Goal: Task Accomplishment & Management: Manage account settings

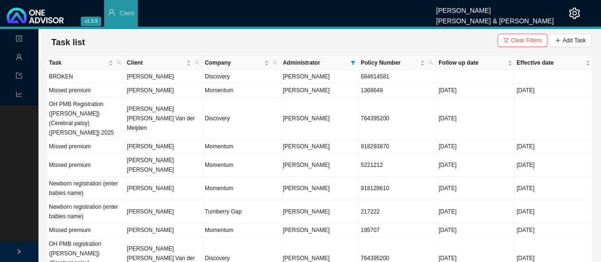
click at [150, 140] on td "[PERSON_NAME]" at bounding box center [164, 147] width 78 height 14
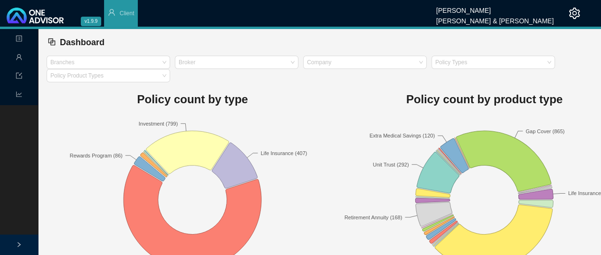
click at [24, 56] on span "Management" at bounding box center [38, 57] width 44 height 7
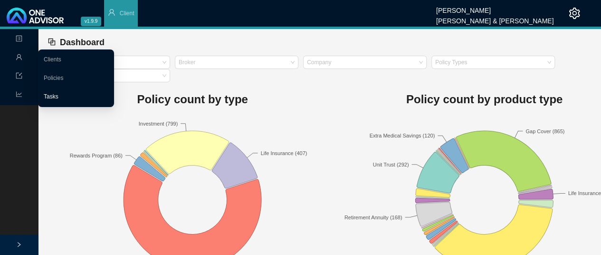
click at [58, 96] on link "Tasks" at bounding box center [51, 96] width 15 height 7
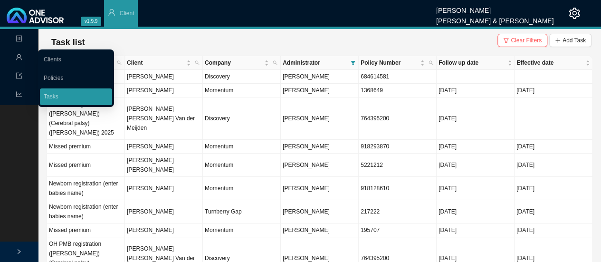
click at [227, 140] on td "Momentum" at bounding box center [242, 147] width 78 height 14
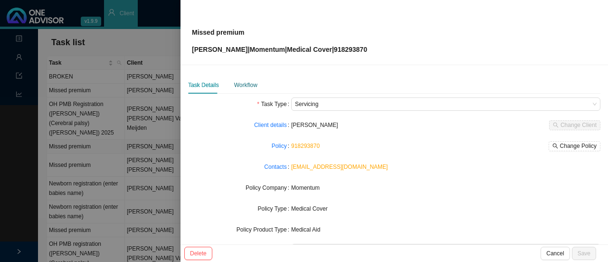
click at [248, 87] on div "Workflow" at bounding box center [245, 85] width 23 height 10
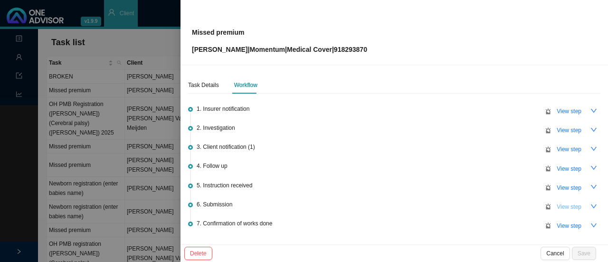
click at [565, 208] on span "View step" at bounding box center [569, 207] width 25 height 10
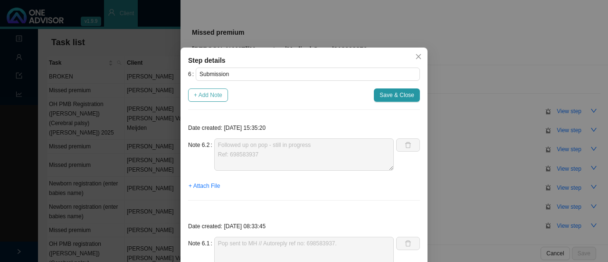
click at [213, 98] on span "+ Add Note" at bounding box center [208, 95] width 29 height 10
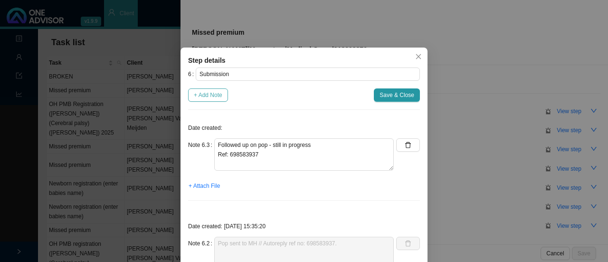
type textarea "Followed up on pop - still in progress Ref: 698583937"
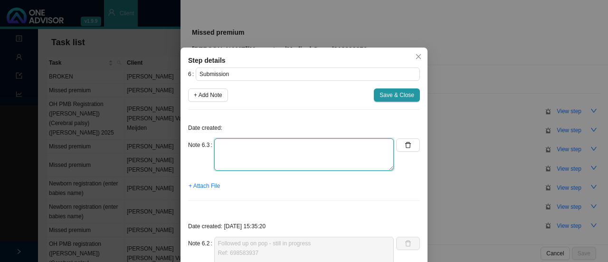
click at [258, 149] on textarea at bounding box center [304, 154] width 180 height 32
type textarea "m"
type textarea "MH correspondence: Allocated amount"
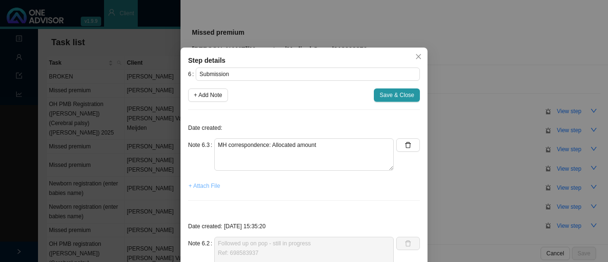
click at [200, 185] on span "+ Attach File" at bounding box center [204, 186] width 31 height 10
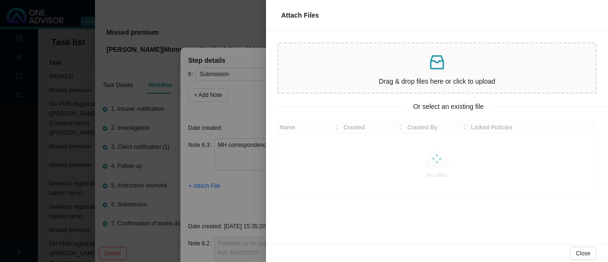
click at [425, 60] on p at bounding box center [437, 62] width 310 height 19
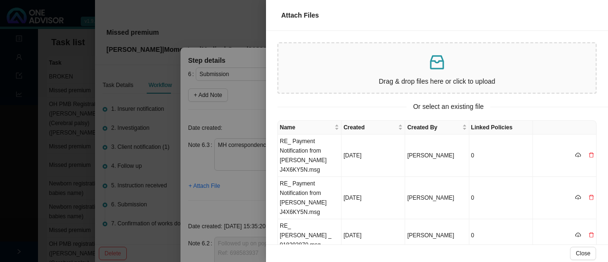
click at [453, 71] on p at bounding box center [437, 62] width 310 height 19
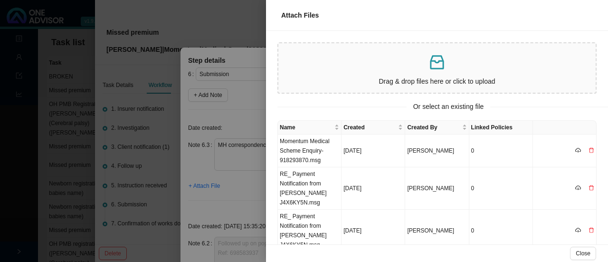
click at [315, 156] on td "Momentum Medical Scheme Enquiry-918293870.msg" at bounding box center [310, 150] width 64 height 33
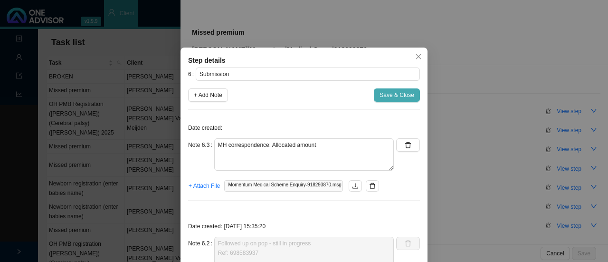
click at [393, 95] on span "Save & Close" at bounding box center [397, 95] width 35 height 10
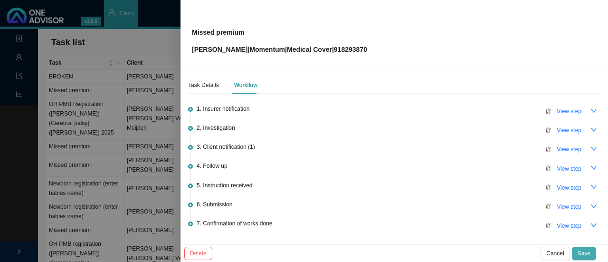
click at [587, 254] on span "Save" at bounding box center [584, 253] width 13 height 10
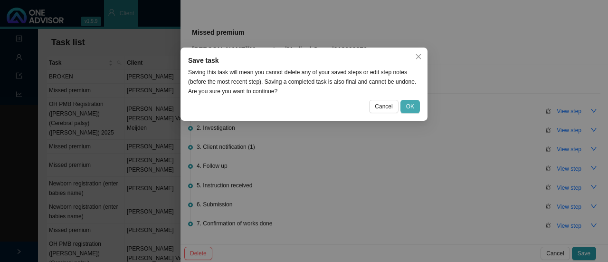
click at [410, 105] on span "OK" at bounding box center [410, 107] width 8 height 10
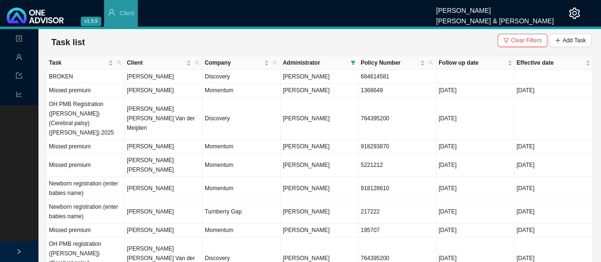
click at [226, 140] on td "Momentum" at bounding box center [242, 147] width 78 height 14
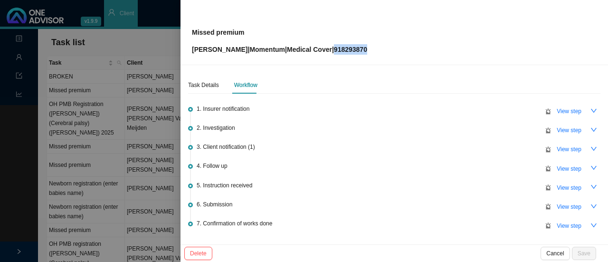
copy p "918293870"
click at [566, 207] on span "View step" at bounding box center [569, 207] width 25 height 10
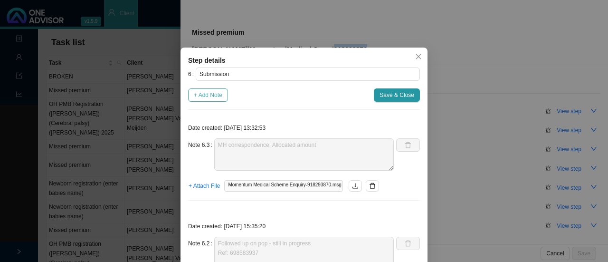
click at [207, 97] on span "+ Add Note" at bounding box center [208, 95] width 29 height 10
type textarea "MH correspondence: Allocated amount"
type textarea "Followed up on pop - still in progress Ref: 698583937"
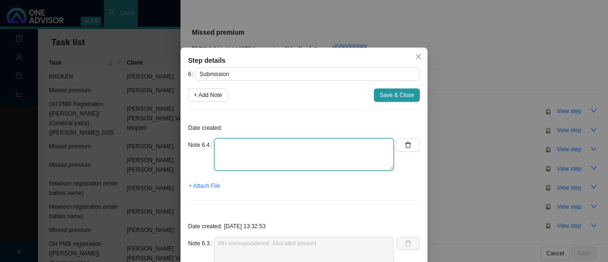
click at [248, 148] on textarea at bounding box center [304, 154] width 180 height 32
paste textarea "698801672."
type textarea "Contacted MH // Ref: 698801672. Membership is active & up to date."
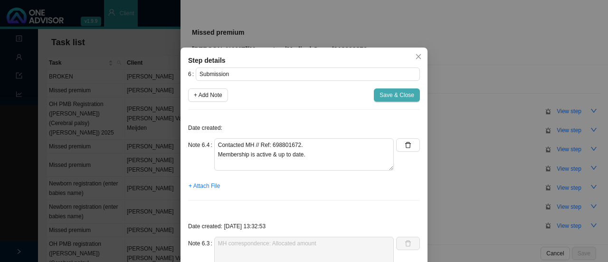
click at [395, 97] on span "Save & Close" at bounding box center [397, 95] width 35 height 10
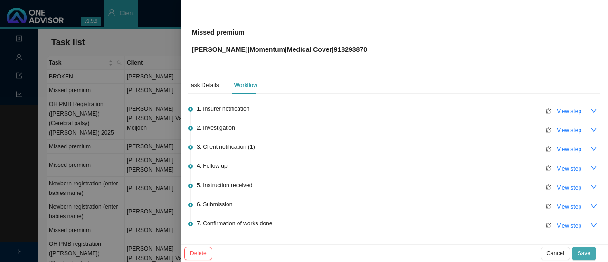
click at [587, 255] on span "Save" at bounding box center [584, 253] width 13 height 10
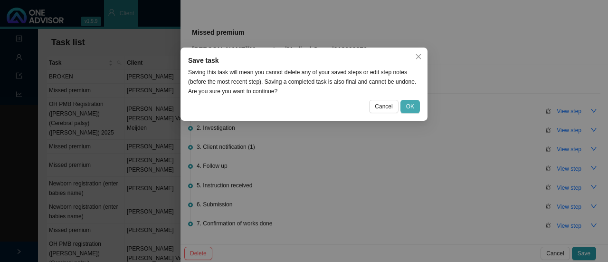
click at [410, 106] on span "OK" at bounding box center [410, 107] width 8 height 10
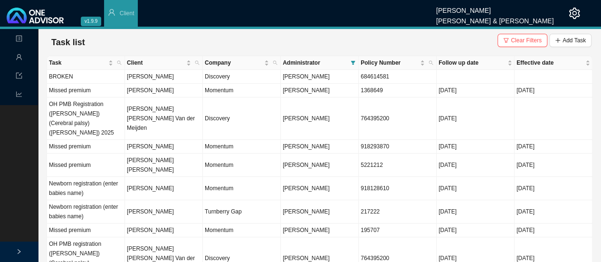
click at [71, 92] on td "Missed premium" at bounding box center [86, 91] width 78 height 14
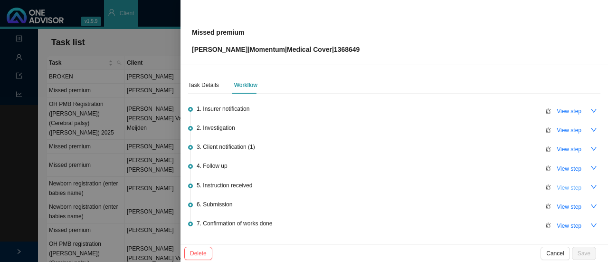
click at [570, 188] on span "View step" at bounding box center [569, 188] width 25 height 10
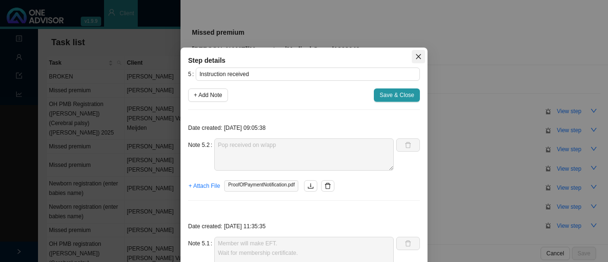
click at [415, 55] on icon "close" at bounding box center [418, 56] width 7 height 7
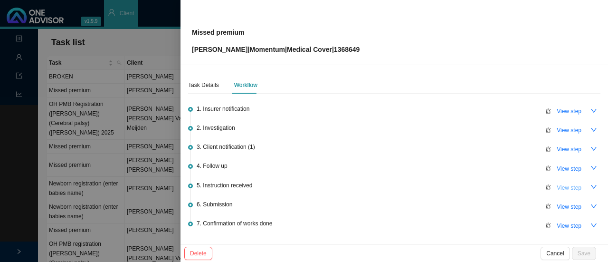
click at [570, 190] on span "View step" at bounding box center [569, 188] width 25 height 10
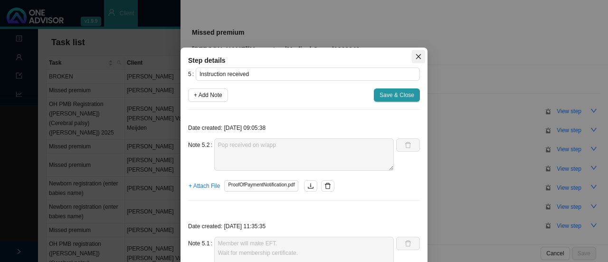
click at [415, 57] on icon "close" at bounding box center [418, 56] width 7 height 7
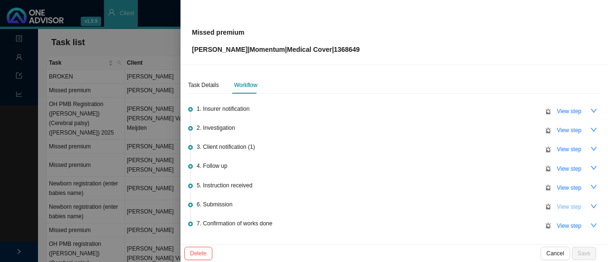
click at [570, 208] on span "View step" at bounding box center [569, 207] width 25 height 10
type input "Submission"
type textarea "The reference number for your enquiry is 698595246 (from submission) Contacted …"
type textarea "Submitted to MH // Autoreply ref no:"
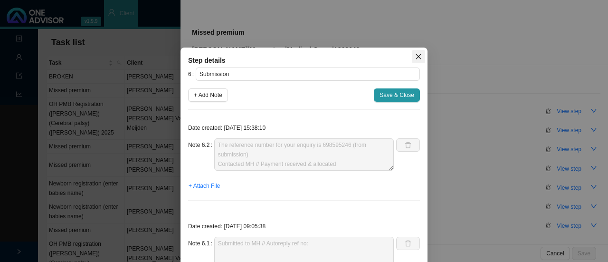
click at [416, 56] on icon "close" at bounding box center [418, 56] width 5 height 5
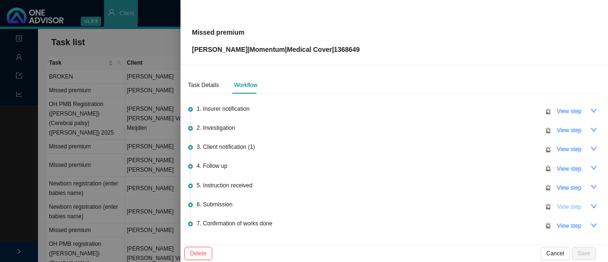
click at [565, 204] on span "View step" at bounding box center [569, 207] width 25 height 10
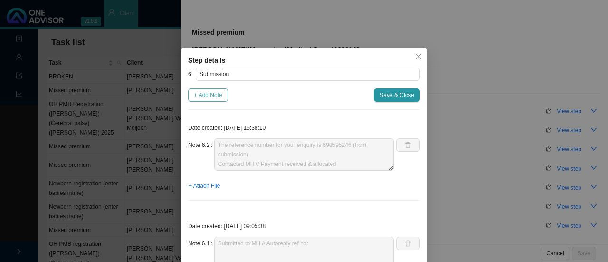
click at [201, 95] on span "+ Add Note" at bounding box center [208, 95] width 29 height 10
type textarea "The reference number for your enquiry is 698595246 (from submission) Contacted …"
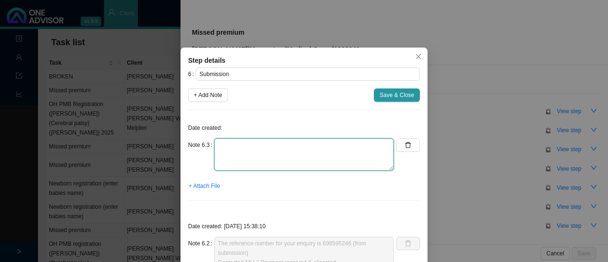
click at [265, 160] on textarea at bounding box center [304, 154] width 180 height 32
click at [247, 159] on textarea "Contacted MH // Active & Up to date Ref:" at bounding box center [304, 154] width 180 height 32
click at [240, 151] on textarea "Contacted MH // Active & Up to date Ref:" at bounding box center [304, 154] width 180 height 32
paste textarea "698802828"
type textarea "Contacted MH // Active & Up to date Ref: 698802828"
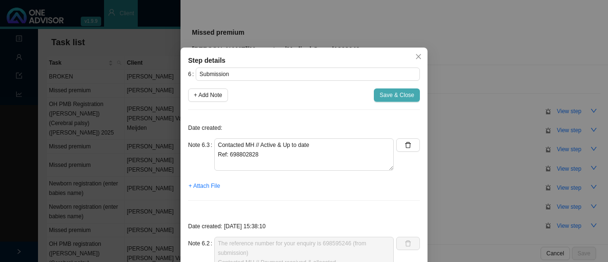
click at [390, 96] on span "Save & Close" at bounding box center [397, 95] width 35 height 10
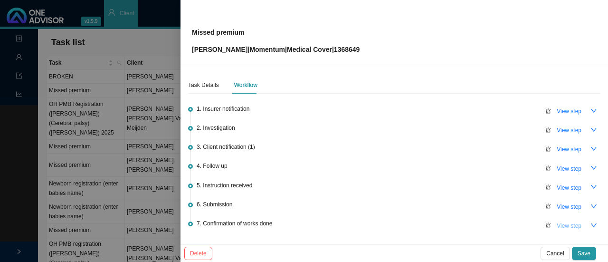
click at [565, 227] on span "View step" at bounding box center [569, 226] width 25 height 10
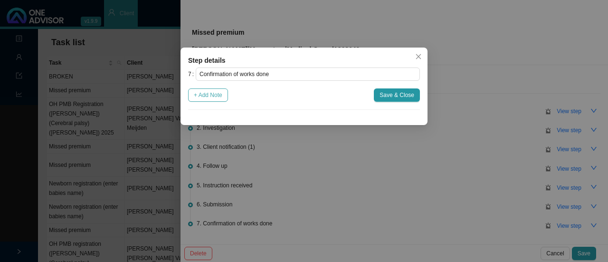
click at [202, 94] on span "+ Add Note" at bounding box center [208, 95] width 29 height 10
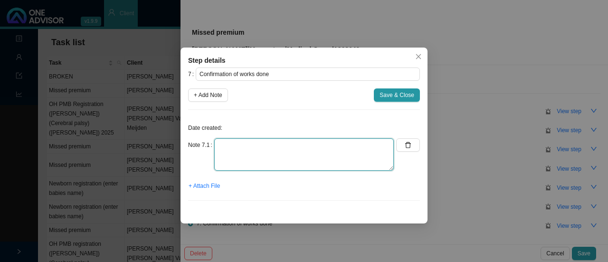
click at [252, 150] on textarea at bounding box center [304, 154] width 180 height 32
type textarea "I"
type textarea "Informed client: Active & up to date"
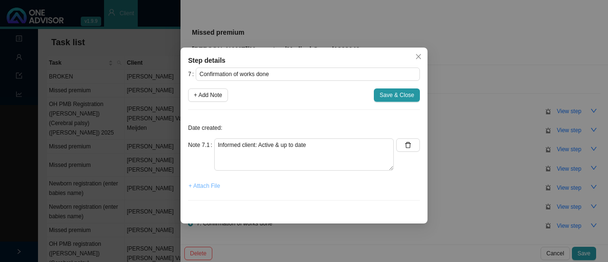
click at [201, 185] on span "+ Attach File" at bounding box center [204, 186] width 31 height 10
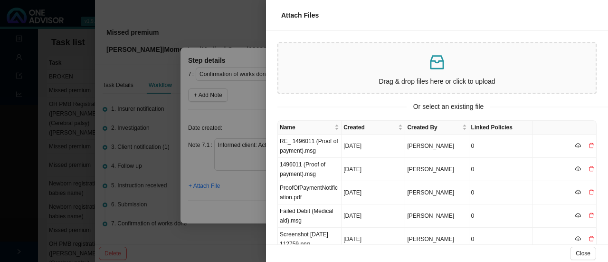
click at [467, 69] on p at bounding box center [437, 62] width 310 height 19
click at [294, 142] on td "Medical aid_ Active.msg" at bounding box center [310, 145] width 64 height 23
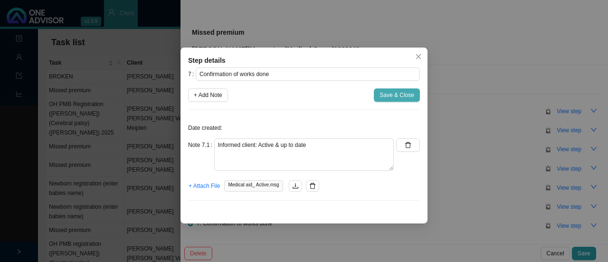
click at [396, 95] on span "Save & Close" at bounding box center [397, 95] width 35 height 10
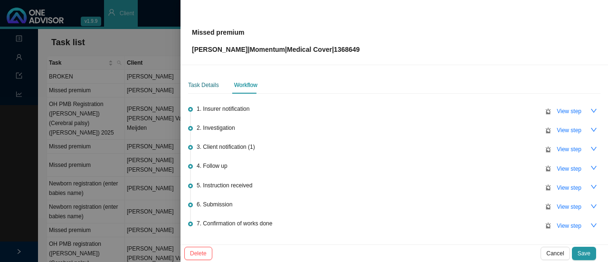
click at [206, 87] on div "Task Details" at bounding box center [203, 85] width 31 height 10
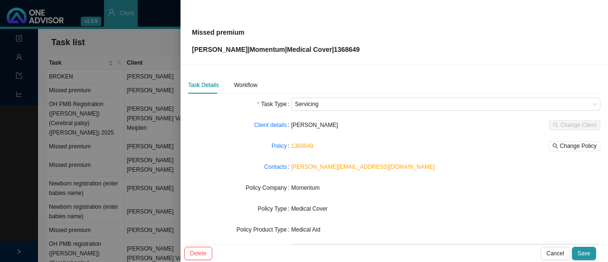
click at [301, 122] on span "Gregory Halstead" at bounding box center [314, 125] width 47 height 7
click at [270, 127] on link "Client details" at bounding box center [270, 125] width 33 height 10
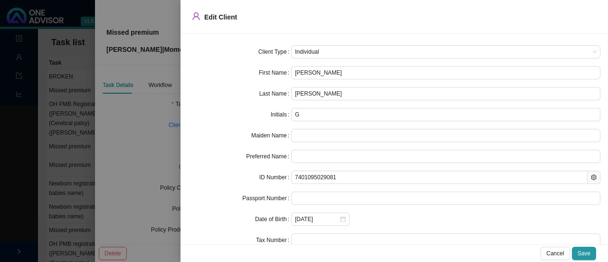
click at [280, 22] on div "Edit Client" at bounding box center [394, 16] width 405 height 13
click at [590, 252] on span "Save" at bounding box center [584, 253] width 13 height 10
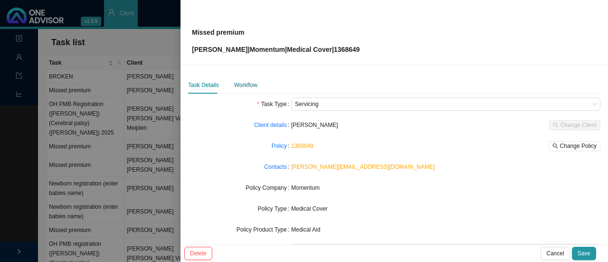
click at [248, 87] on div "Workflow" at bounding box center [245, 85] width 23 height 10
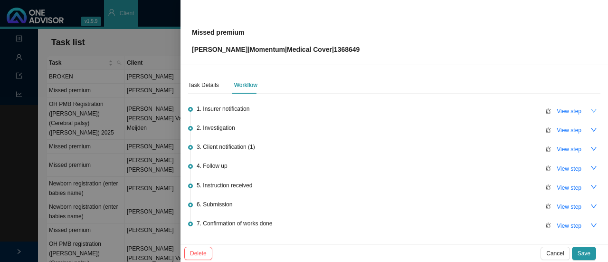
click at [591, 110] on icon "down" at bounding box center [594, 110] width 7 height 7
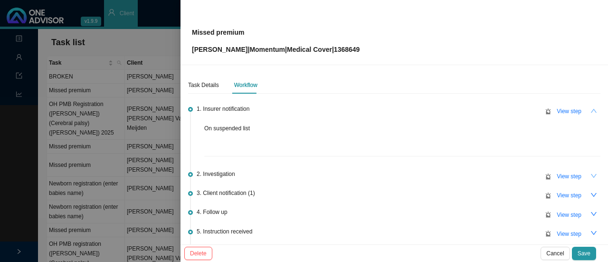
click at [591, 175] on icon "down" at bounding box center [594, 175] width 7 height 7
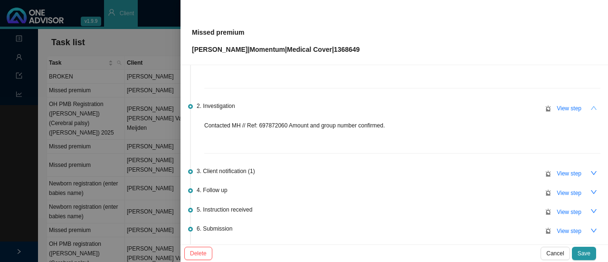
scroll to position [70, 0]
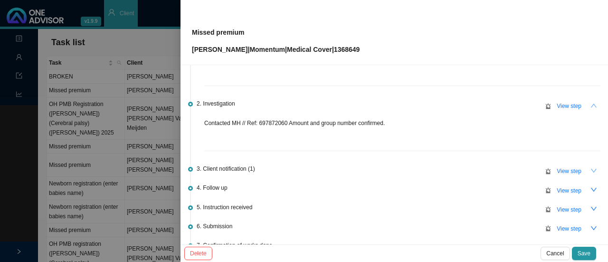
click at [591, 169] on icon "down" at bounding box center [594, 171] width 6 height 4
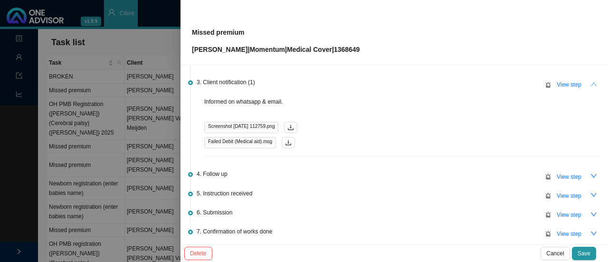
scroll to position [159, 0]
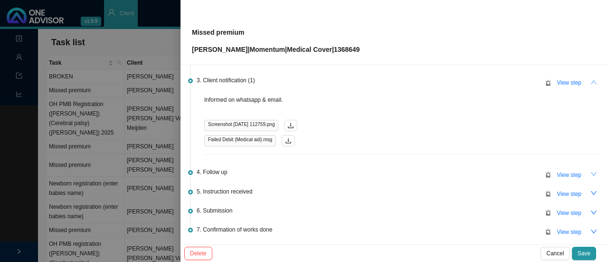
click at [591, 172] on icon "down" at bounding box center [594, 174] width 7 height 7
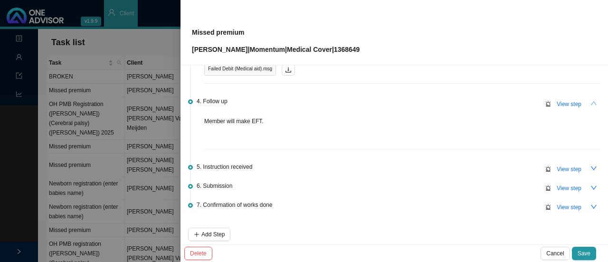
scroll to position [231, 0]
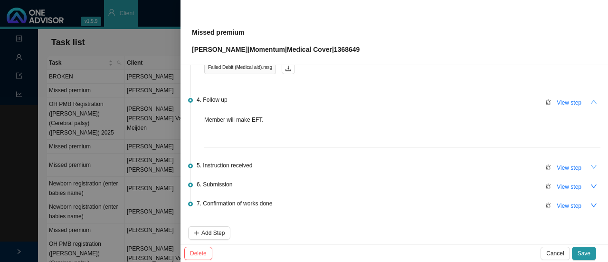
click at [591, 165] on icon "down" at bounding box center [594, 166] width 7 height 7
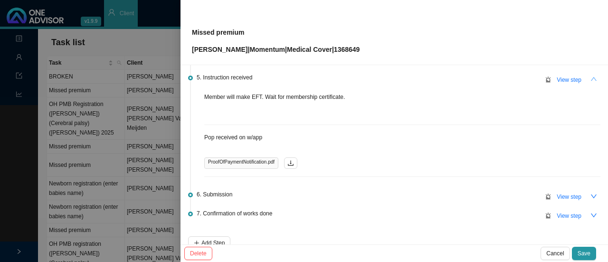
scroll to position [323, 0]
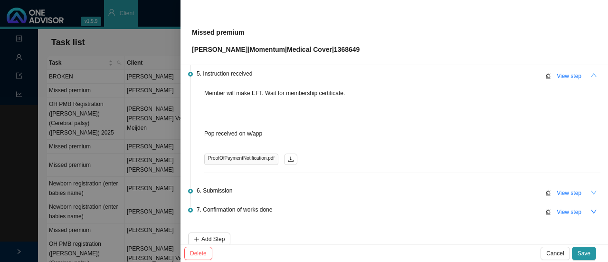
click at [591, 190] on icon "down" at bounding box center [594, 192] width 7 height 7
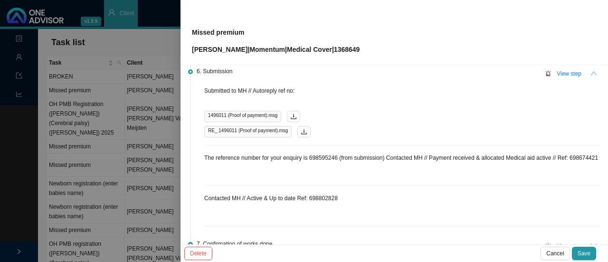
scroll to position [467, 0]
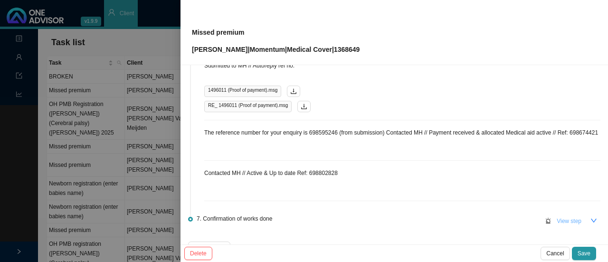
click at [570, 226] on span "View step" at bounding box center [569, 221] width 25 height 10
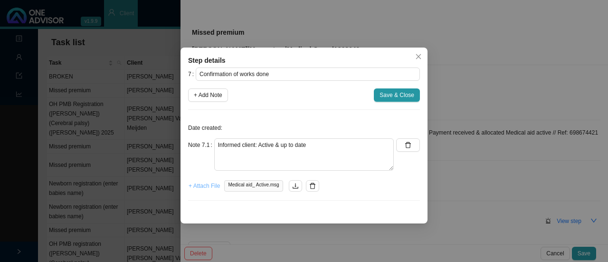
click at [205, 188] on span "+ Attach File" at bounding box center [204, 186] width 31 height 10
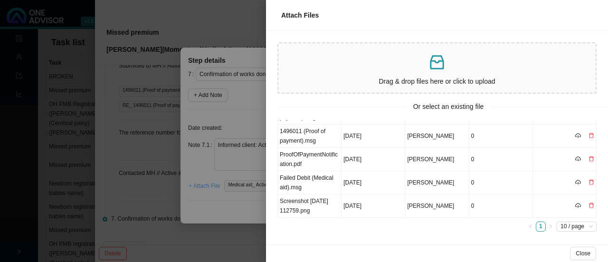
scroll to position [0, 0]
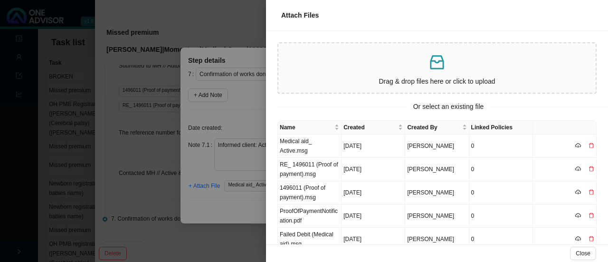
click at [575, 145] on icon "cloud-download" at bounding box center [578, 146] width 6 height 6
click at [575, 167] on icon "cloud-download" at bounding box center [578, 169] width 6 height 6
click at [575, 191] on icon "cloud-download" at bounding box center [578, 192] width 6 height 6
click at [577, 215] on icon "cloud-download" at bounding box center [577, 216] width 1 height 2
click at [577, 238] on icon "cloud-download" at bounding box center [577, 239] width 1 height 2
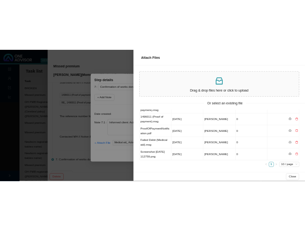
scroll to position [57, 0]
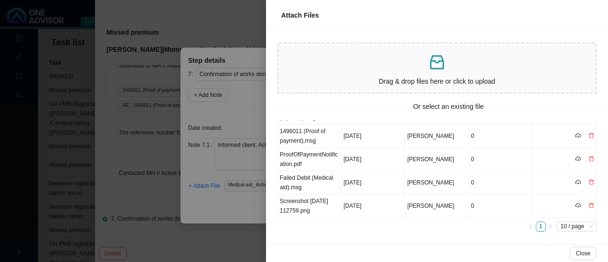
click at [575, 203] on icon "cloud-download" at bounding box center [578, 205] width 6 height 6
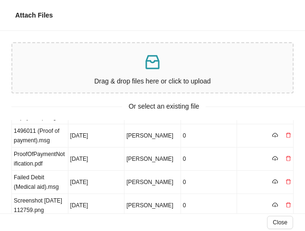
scroll to position [87, 0]
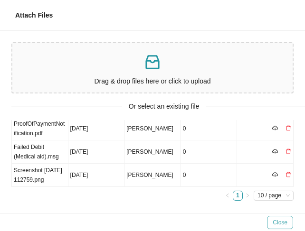
click at [286, 220] on span "Close" at bounding box center [280, 223] width 15 height 10
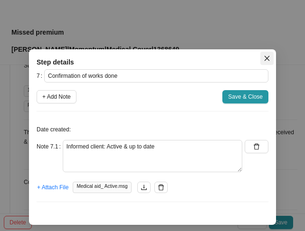
click at [264, 57] on icon "close" at bounding box center [267, 58] width 7 height 7
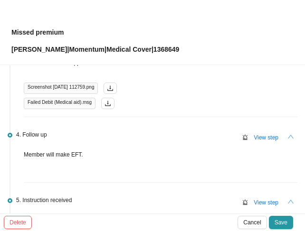
scroll to position [197, 0]
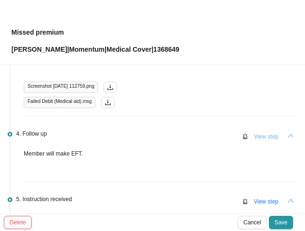
click at [254, 132] on span "View step" at bounding box center [266, 137] width 25 height 10
type input "Follow up"
type textarea "Member will make EFT."
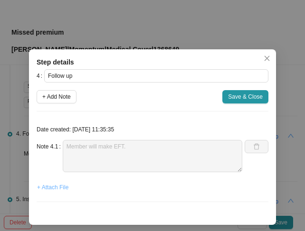
click at [59, 186] on span "+ Attach File" at bounding box center [52, 188] width 31 height 10
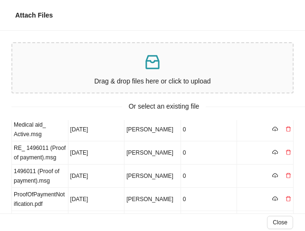
scroll to position [0, 0]
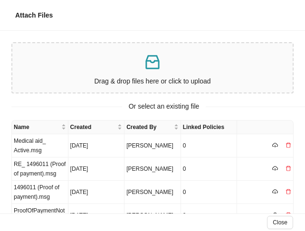
click at [149, 68] on icon "inbox" at bounding box center [152, 62] width 14 height 14
click at [117, 54] on p at bounding box center [152, 62] width 273 height 19
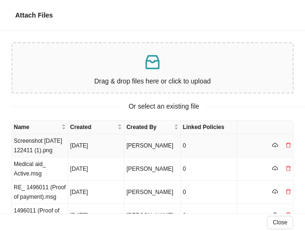
click at [38, 149] on td "Screenshot 2025-09-17 122411 (1).png" at bounding box center [40, 145] width 57 height 23
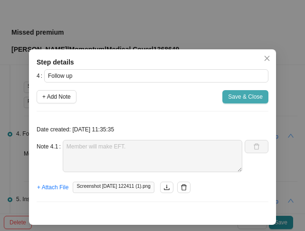
click at [235, 95] on span "Save & Close" at bounding box center [245, 97] width 35 height 10
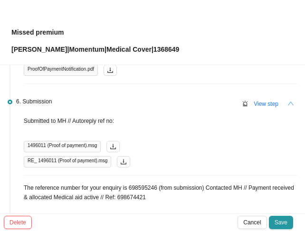
scroll to position [432, 0]
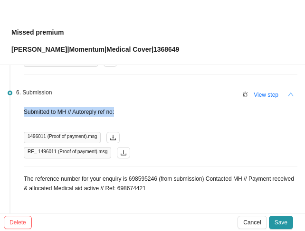
drag, startPoint x: 121, startPoint y: 112, endPoint x: 15, endPoint y: 110, distance: 106.0
click at [15, 110] on li "6. Submission View step Submitted to MH // Autoreply ref no: 1496011 (Proof of …" at bounding box center [153, 182] width 290 height 182
copy p "Submitted to MH // Autoreply ref no:"
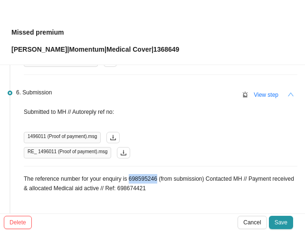
drag, startPoint x: 155, startPoint y: 175, endPoint x: 127, endPoint y: 176, distance: 27.6
click at [127, 176] on p "The reference number for your enquiry is 698595246 (from submission) Contacted …" at bounding box center [161, 183] width 274 height 19
copy p "698595246"
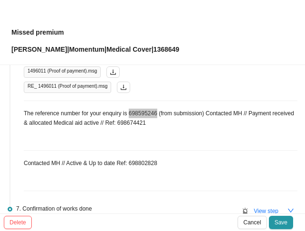
scroll to position [507, 0]
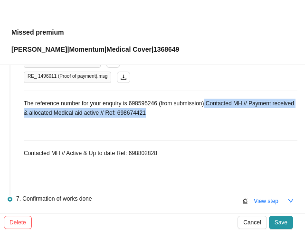
drag, startPoint x: 174, startPoint y: 111, endPoint x: 202, endPoint y: 104, distance: 28.9
click at [202, 104] on p "The reference number for your enquiry is 698595246 (from submission) Contacted …" at bounding box center [161, 108] width 274 height 19
copy p "Contacted MH // Payment received & allocated Medical aid active // Ref: 6986744…"
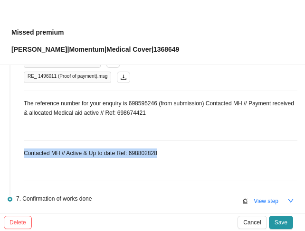
drag, startPoint x: 157, startPoint y: 150, endPoint x: 23, endPoint y: 144, distance: 133.6
click at [23, 144] on div "6. Submission View step Submitted to MH // Autoreply ref no: 1496011 (Proof of …" at bounding box center [156, 97] width 281 height 170
copy p "Contacted MH // Active & Up to date Ref: 698802828"
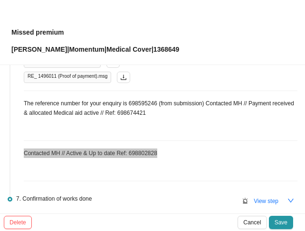
scroll to position [572, 0]
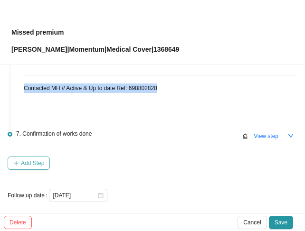
click at [24, 161] on span "Add Step" at bounding box center [32, 164] width 23 height 10
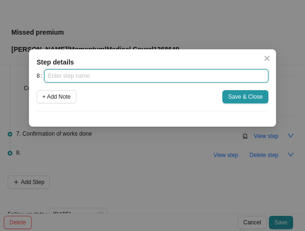
click at [68, 75] on input "text" at bounding box center [156, 75] width 224 height 13
type input "In"
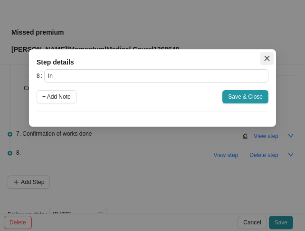
click at [267, 59] on icon "close" at bounding box center [267, 58] width 5 height 5
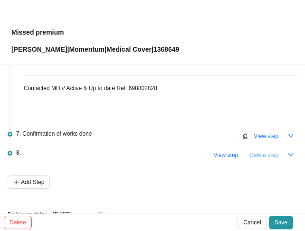
click at [255, 152] on span "Delete step" at bounding box center [263, 156] width 29 height 10
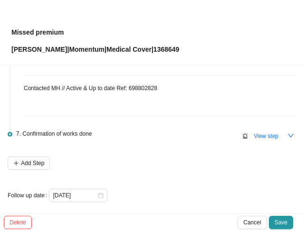
click at [188, 137] on div "7. Confirmation of works done View step" at bounding box center [156, 136] width 281 height 14
click at [287, 133] on icon "down" at bounding box center [290, 136] width 7 height 7
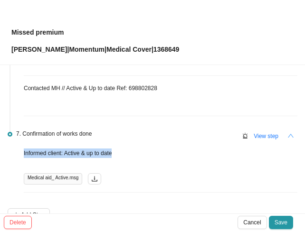
drag, startPoint x: 119, startPoint y: 153, endPoint x: 11, endPoint y: 149, distance: 108.0
click at [11, 149] on li "7. Confirmation of works done View step Informed client: Active & up to date Me…" at bounding box center [153, 170] width 290 height 76
copy p "Informed client: Active & up to date"
click at [279, 222] on span "Save" at bounding box center [281, 223] width 13 height 10
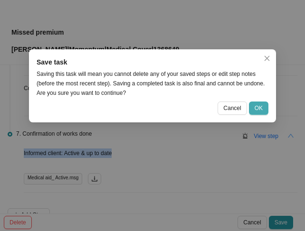
click at [260, 110] on span "OK" at bounding box center [259, 109] width 8 height 10
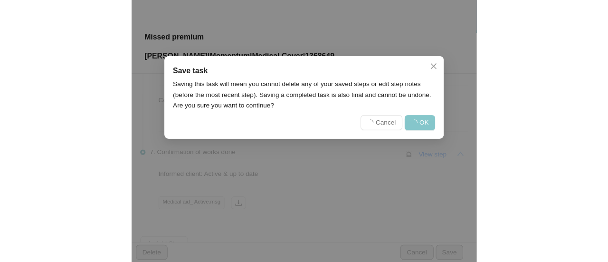
scroll to position [0, 0]
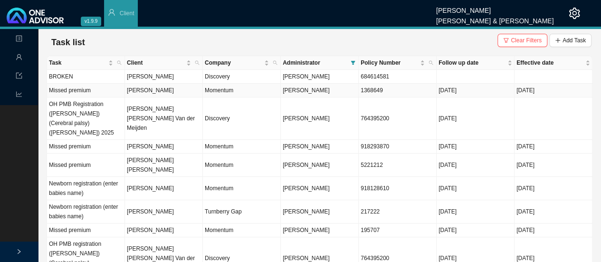
click at [160, 89] on td "Gregory Halstead" at bounding box center [164, 91] width 78 height 14
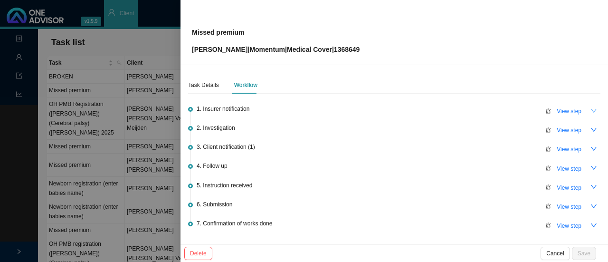
click at [591, 109] on icon "down" at bounding box center [594, 110] width 7 height 7
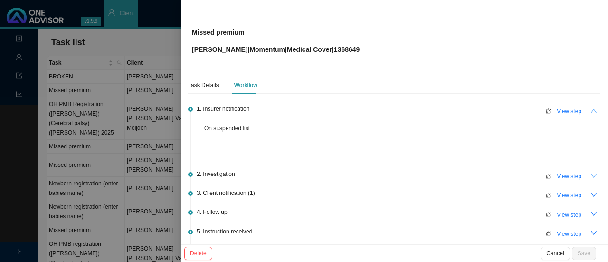
click at [591, 173] on icon "down" at bounding box center [594, 175] width 7 height 7
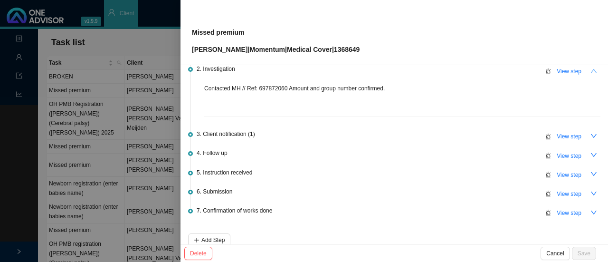
scroll to position [105, 0]
click at [591, 132] on icon "down" at bounding box center [594, 135] width 7 height 7
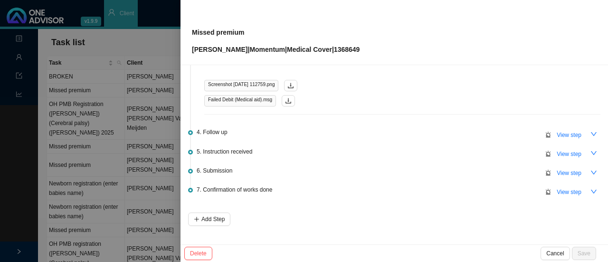
scroll to position [202, 0]
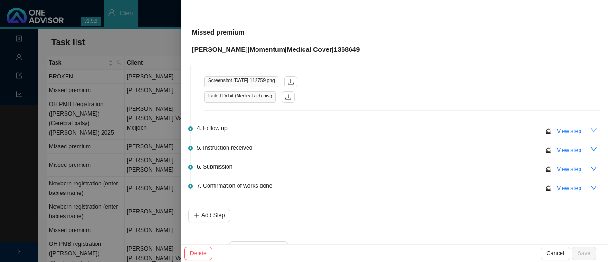
click at [591, 132] on icon "down" at bounding box center [594, 130] width 7 height 7
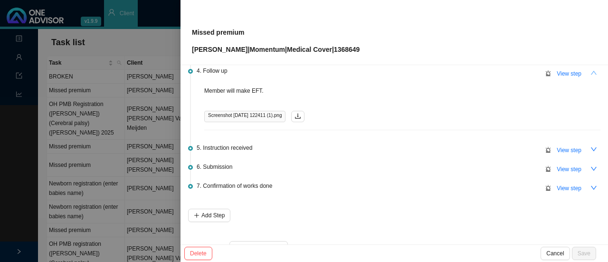
scroll to position [282, 0]
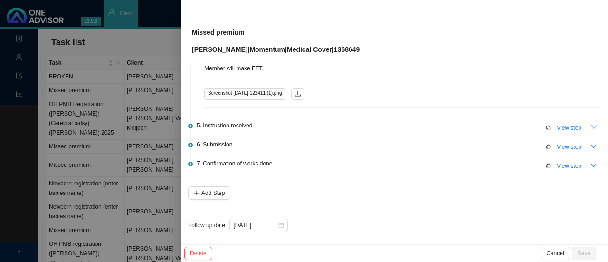
click at [587, 129] on button "button" at bounding box center [593, 127] width 13 height 13
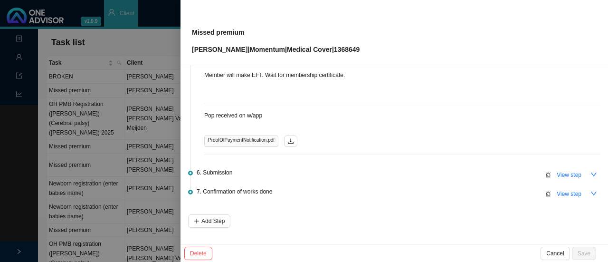
scroll to position [357, 0]
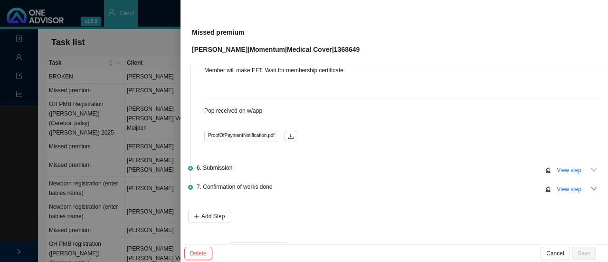
click at [591, 168] on icon "down" at bounding box center [594, 169] width 7 height 7
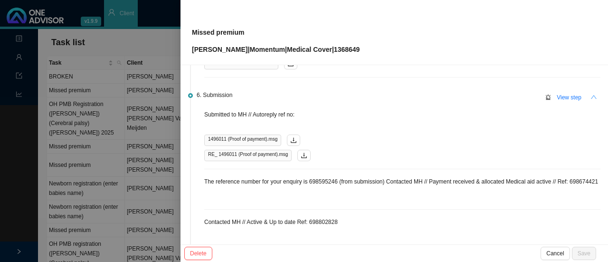
scroll to position [512, 0]
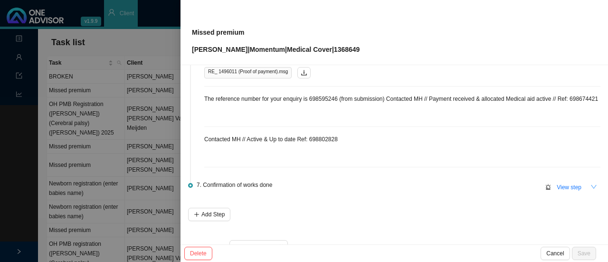
click at [591, 190] on icon "down" at bounding box center [594, 186] width 7 height 7
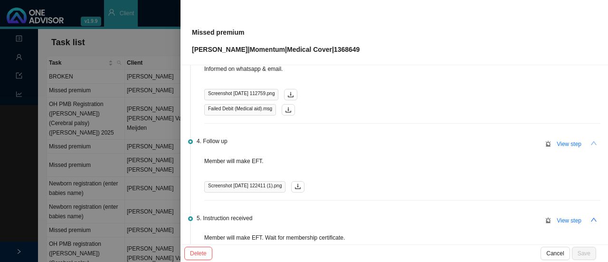
scroll to position [0, 0]
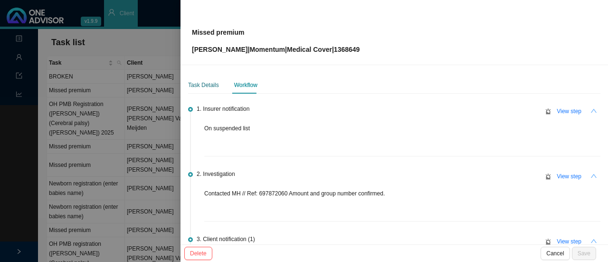
click at [191, 84] on div "Task Details" at bounding box center [203, 85] width 31 height 10
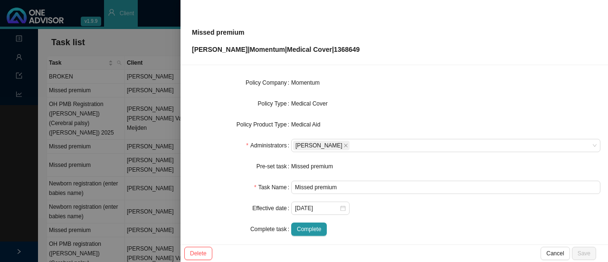
scroll to position [111, 0]
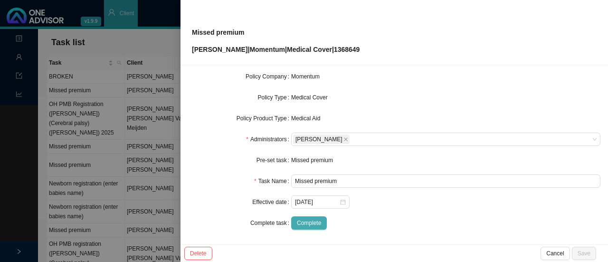
click at [303, 222] on span "Complete" at bounding box center [309, 223] width 24 height 10
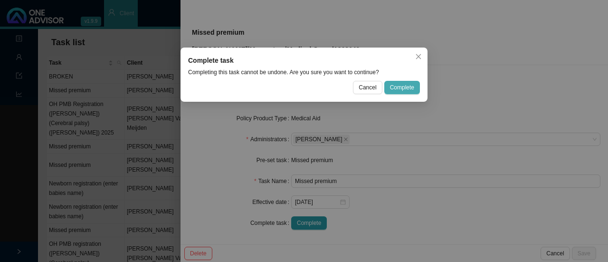
click at [392, 91] on span "Complete" at bounding box center [402, 88] width 24 height 10
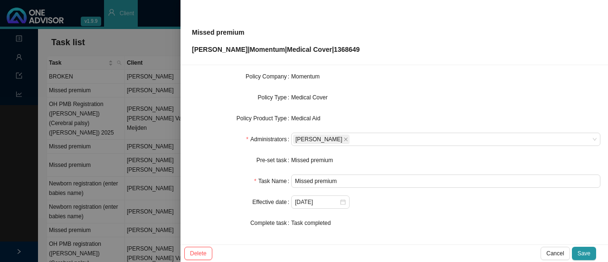
click at [587, 260] on div "Delete Cancel Save" at bounding box center [395, 253] width 428 height 18
click at [585, 257] on span "Save" at bounding box center [584, 253] width 13 height 10
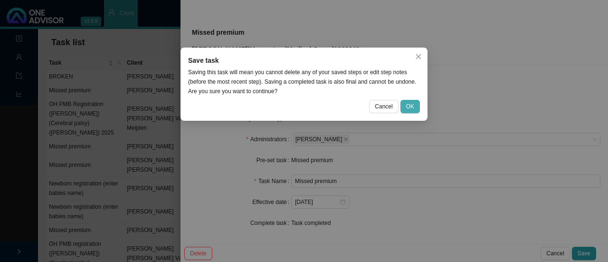
click at [408, 102] on span "OK" at bounding box center [410, 107] width 8 height 10
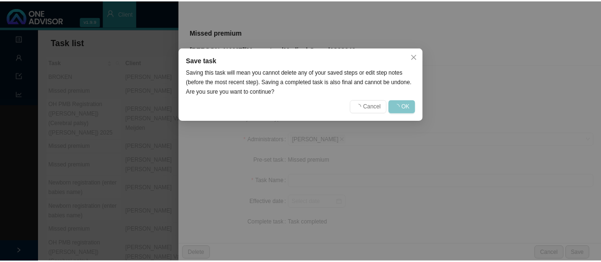
scroll to position [101, 0]
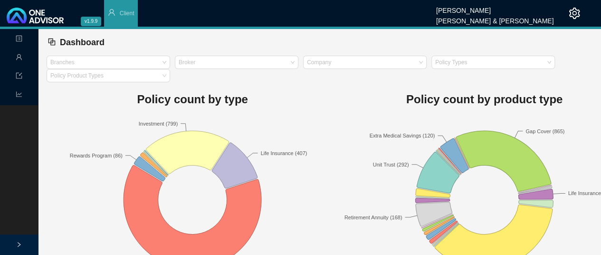
click at [19, 57] on icon "user" at bounding box center [19, 57] width 6 height 6
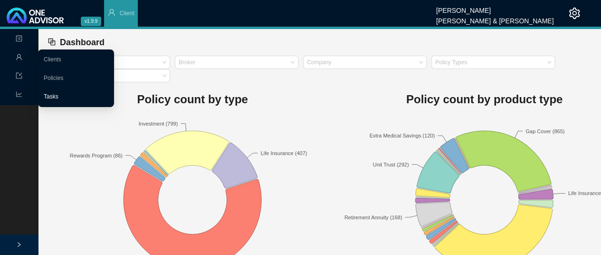
click at [58, 98] on link "Tasks" at bounding box center [51, 96] width 15 height 7
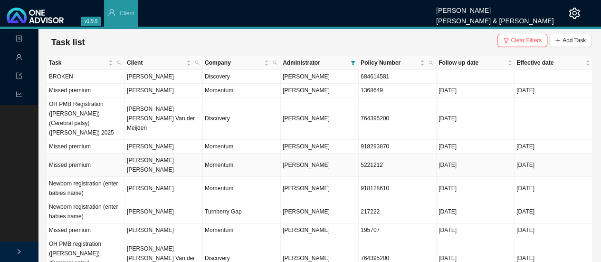
click at [175, 153] on td "[PERSON_NAME] [PERSON_NAME]" at bounding box center [164, 164] width 78 height 23
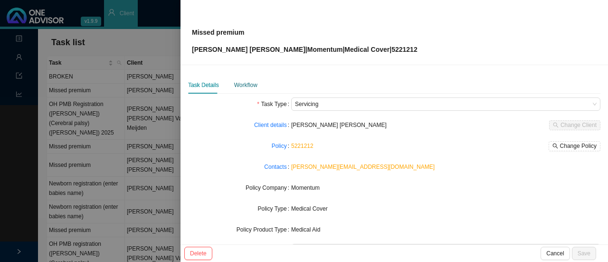
click at [244, 83] on div "Workflow" at bounding box center [245, 85] width 23 height 10
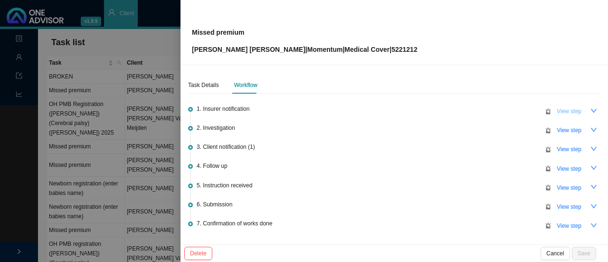
click at [569, 108] on span "View step" at bounding box center [569, 111] width 25 height 10
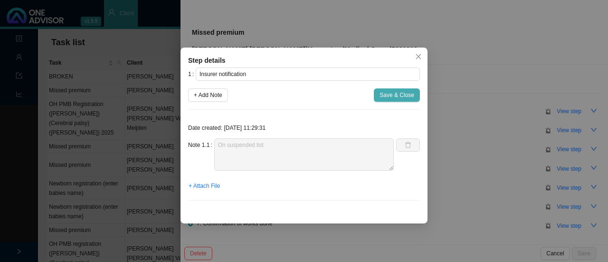
click at [409, 91] on span "Save & Close" at bounding box center [397, 95] width 35 height 10
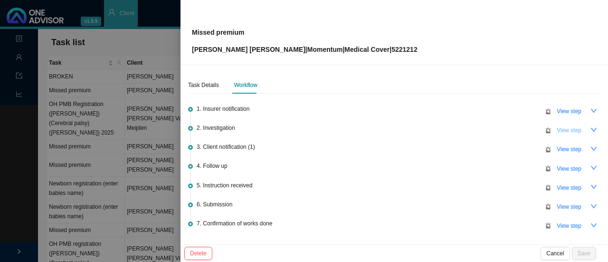
click at [564, 131] on span "View step" at bounding box center [569, 130] width 25 height 10
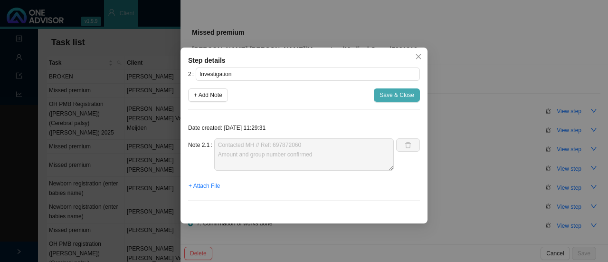
click at [404, 96] on span "Save & Close" at bounding box center [397, 95] width 35 height 10
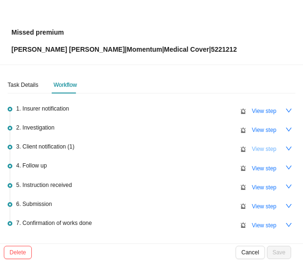
click at [252, 144] on span "View step" at bounding box center [264, 149] width 25 height 10
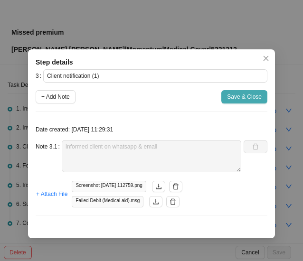
click at [242, 101] on span "Save & Close" at bounding box center [244, 97] width 35 height 10
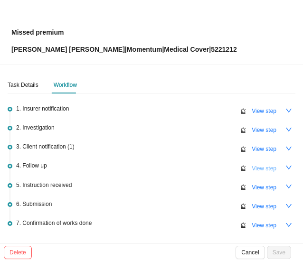
click at [258, 172] on span "View step" at bounding box center [264, 169] width 25 height 10
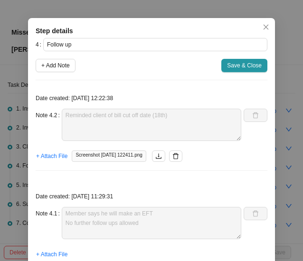
scroll to position [32, 0]
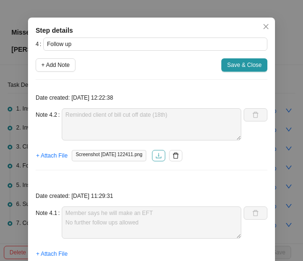
click at [162, 154] on icon "download" at bounding box center [158, 156] width 7 height 7
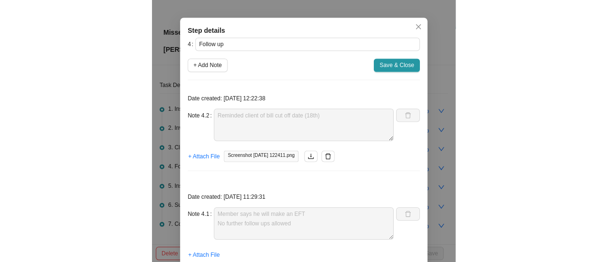
scroll to position [68, 0]
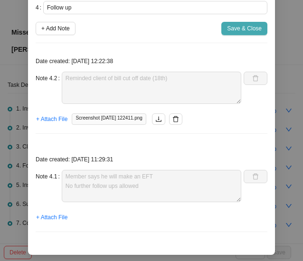
click at [238, 25] on span "Save & Close" at bounding box center [244, 29] width 35 height 10
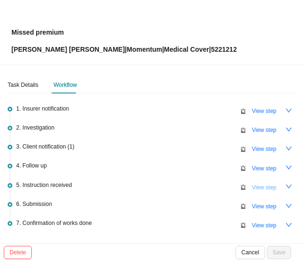
click at [259, 189] on span "View step" at bounding box center [264, 188] width 25 height 10
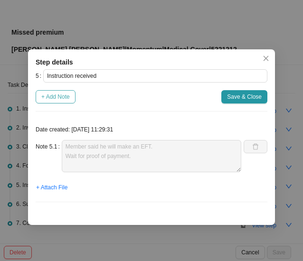
click at [62, 100] on span "+ Add Note" at bounding box center [55, 97] width 29 height 10
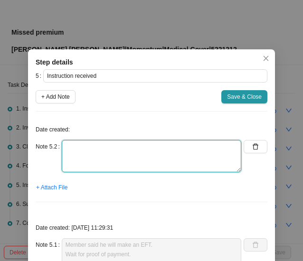
click at [99, 169] on textarea at bounding box center [152, 156] width 180 height 32
type textarea "Pop received on w/app"
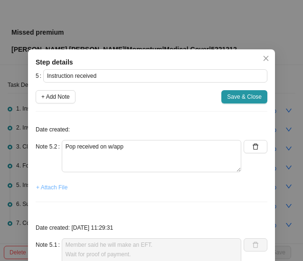
click at [45, 188] on span "+ Attach File" at bounding box center [51, 188] width 31 height 10
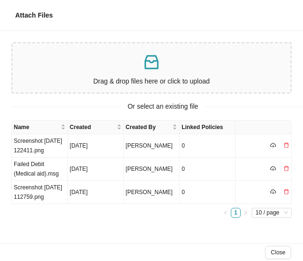
click at [211, 55] on p at bounding box center [151, 62] width 271 height 19
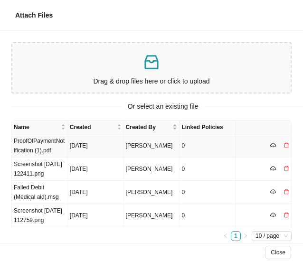
click at [32, 149] on td "ProofOfPaymentNotification (1).pdf" at bounding box center [40, 145] width 56 height 23
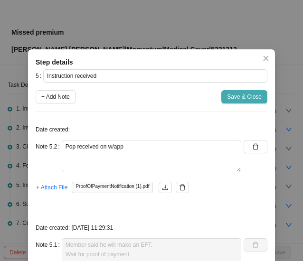
click at [246, 96] on span "Save & Close" at bounding box center [244, 97] width 35 height 10
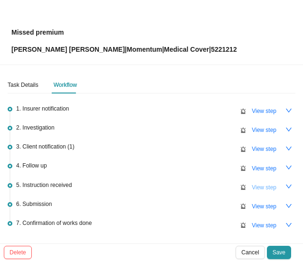
click at [260, 185] on span "View step" at bounding box center [264, 188] width 25 height 10
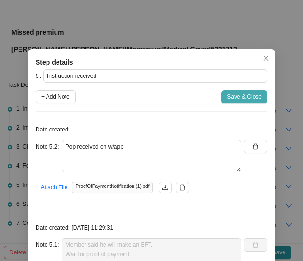
click at [238, 93] on span "Save & Close" at bounding box center [244, 97] width 35 height 10
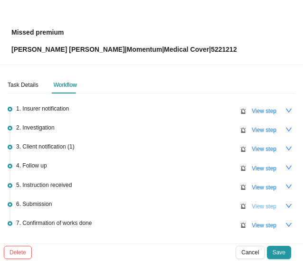
click at [257, 205] on span "View step" at bounding box center [264, 207] width 25 height 10
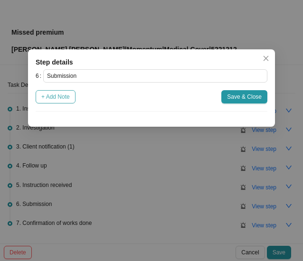
click at [55, 96] on span "+ Add Note" at bounding box center [55, 97] width 29 height 10
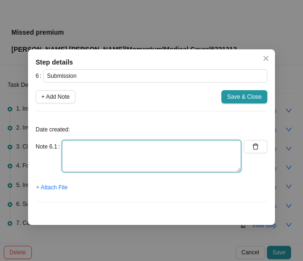
click at [87, 171] on textarea at bounding box center [152, 156] width 180 height 32
paste textarea "Submitted to MH // Autoreply ref no:"
click at [151, 164] on textarea "Submitted to MH // Autoreply ref no:" at bounding box center [152, 156] width 180 height 32
click at [177, 155] on textarea "Submitted to MH // Autoreply ref no:" at bounding box center [152, 156] width 180 height 32
paste textarea "698595246"
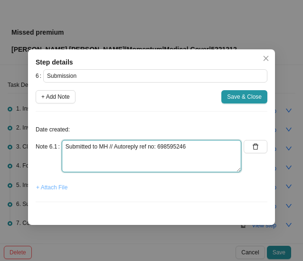
type textarea "Submitted to MH // Autoreply ref no: 698595246"
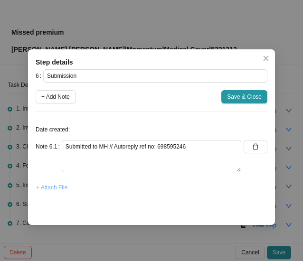
click at [47, 188] on span "+ Attach File" at bounding box center [51, 188] width 31 height 10
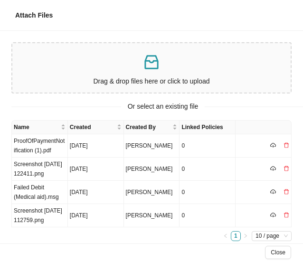
click at [177, 77] on p "Drag & drop files here or click to upload" at bounding box center [151, 81] width 271 height 11
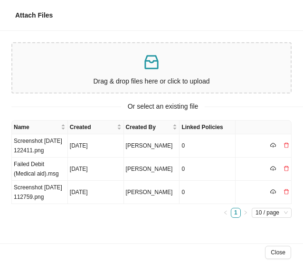
click at [143, 68] on icon "inbox" at bounding box center [151, 62] width 19 height 19
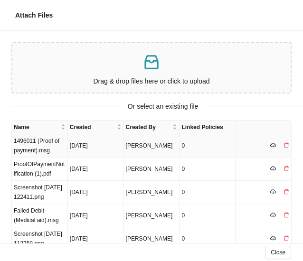
click at [44, 146] on td "1496011 (Proof of payment).msg" at bounding box center [40, 145] width 56 height 23
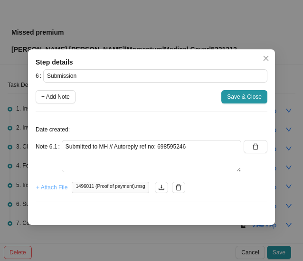
click at [56, 184] on span "+ Attach File" at bounding box center [51, 188] width 31 height 10
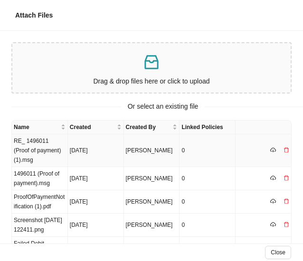
click at [48, 143] on td "RE_ 1496011 (Proof of payment) (1).msg" at bounding box center [40, 150] width 56 height 33
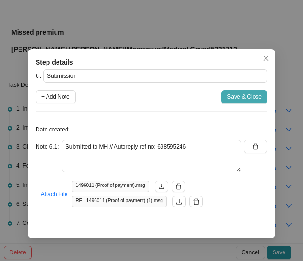
click at [236, 95] on span "Save & Close" at bounding box center [244, 97] width 35 height 10
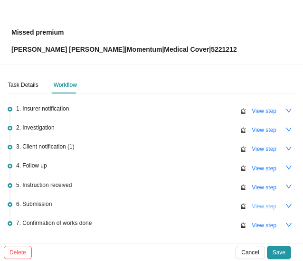
click at [252, 210] on span "View step" at bounding box center [264, 207] width 25 height 10
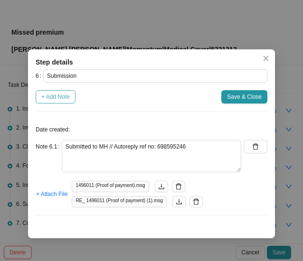
click at [53, 101] on span "+ Add Note" at bounding box center [55, 97] width 29 height 10
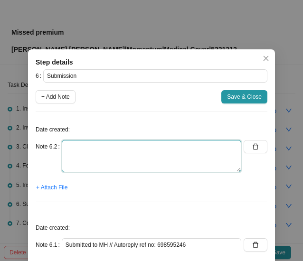
click at [81, 156] on textarea at bounding box center [152, 156] width 180 height 32
paste textarea "Contacted MH // Payment received & allocated Medical aid active // Ref: 6986744…"
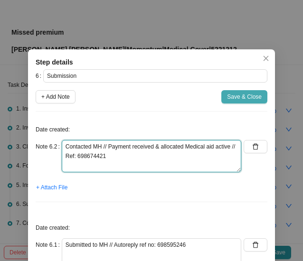
type textarea "Contacted MH // Payment received & allocated Medical aid active // Ref: 6986744…"
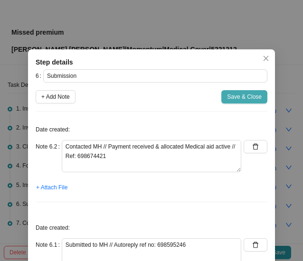
click at [240, 94] on span "Save & Close" at bounding box center [244, 97] width 35 height 10
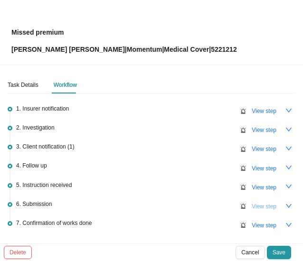
click at [258, 209] on span "View step" at bounding box center [264, 207] width 25 height 10
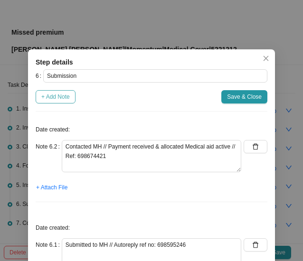
click at [51, 98] on span "+ Add Note" at bounding box center [55, 97] width 29 height 10
type textarea "Contacted MH // Payment received & allocated Medical aid active // Ref: 6986744…"
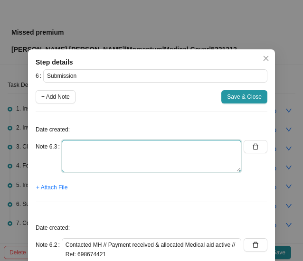
click at [68, 149] on textarea at bounding box center [152, 156] width 180 height 32
paste textarea "Contacted MH // Active & Up to date Ref: 698802828"
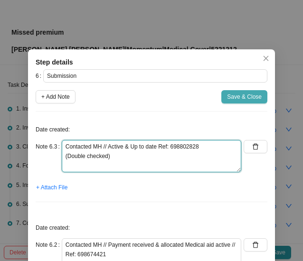
type textarea "Contacted MH // Active & Up to date Ref: 698802828 (Double checked)"
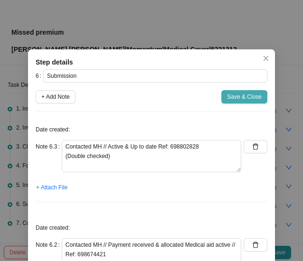
click at [227, 100] on span "Save & Close" at bounding box center [244, 97] width 35 height 10
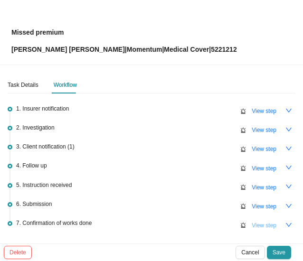
click at [253, 221] on span "View step" at bounding box center [264, 226] width 25 height 10
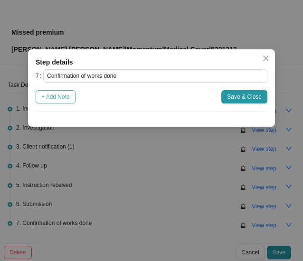
click at [61, 94] on span "+ Add Note" at bounding box center [55, 97] width 29 height 10
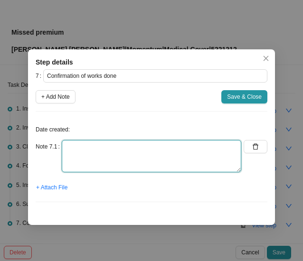
click at [69, 171] on textarea at bounding box center [152, 156] width 180 height 32
paste textarea "Informed client: Active & up to date"
type textarea "Informed client: Active & up to date"
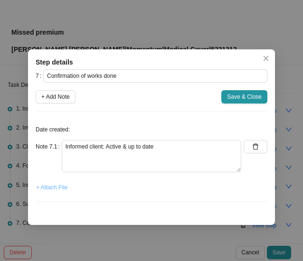
click at [51, 187] on span "+ Attach File" at bounding box center [51, 188] width 31 height 10
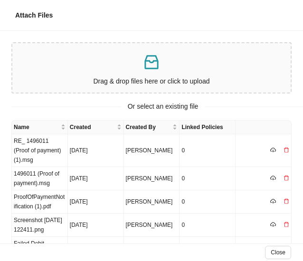
click at [167, 82] on p "Drag & drop files here or click to upload" at bounding box center [151, 81] width 271 height 11
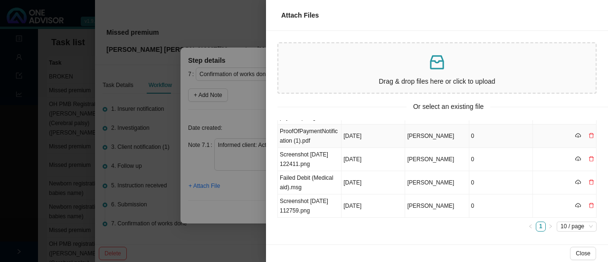
scroll to position [0, 0]
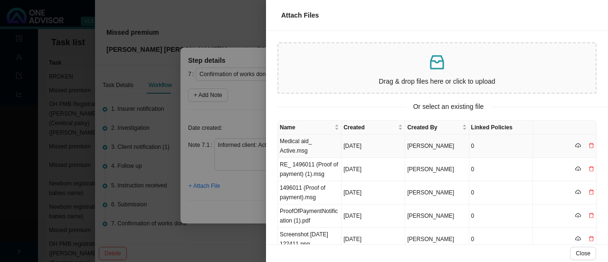
click at [304, 149] on td "Medical aid_ Active.msg" at bounding box center [310, 145] width 64 height 23
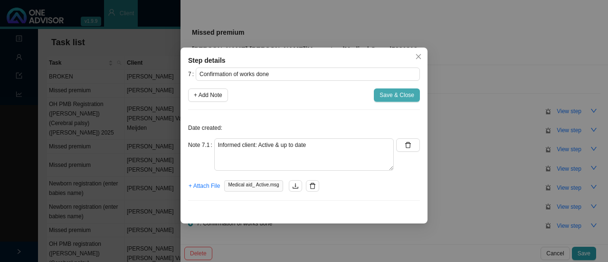
click at [410, 99] on span "Save & Close" at bounding box center [397, 95] width 35 height 10
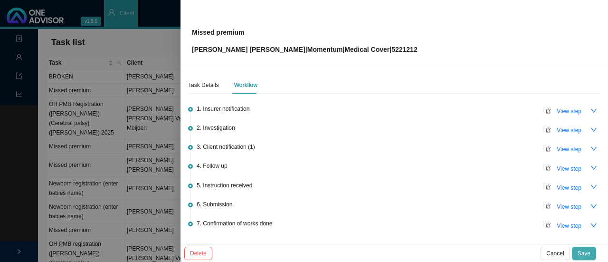
click at [587, 251] on span "Save" at bounding box center [584, 253] width 13 height 10
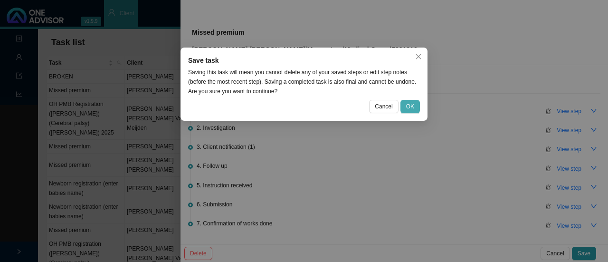
click at [414, 107] on button "OK" at bounding box center [410, 106] width 19 height 13
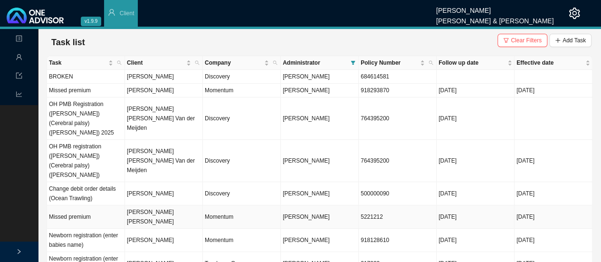
click at [148, 205] on td "Trevor Michael Halstead" at bounding box center [164, 216] width 78 height 23
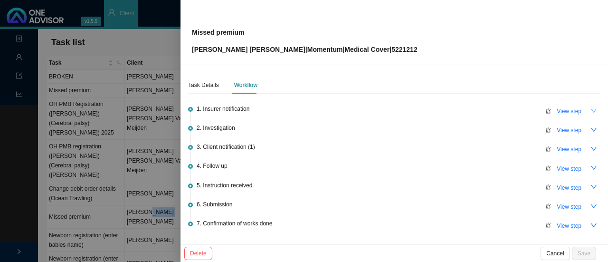
click at [591, 110] on icon "down" at bounding box center [594, 111] width 6 height 4
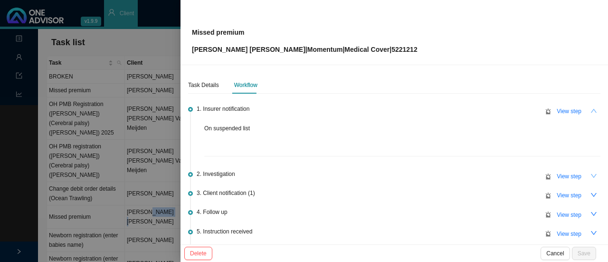
click at [591, 174] on icon "down" at bounding box center [594, 176] width 6 height 4
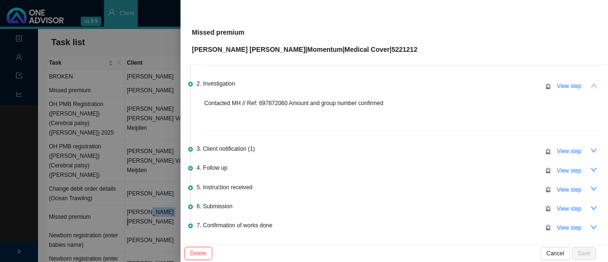
scroll to position [92, 0]
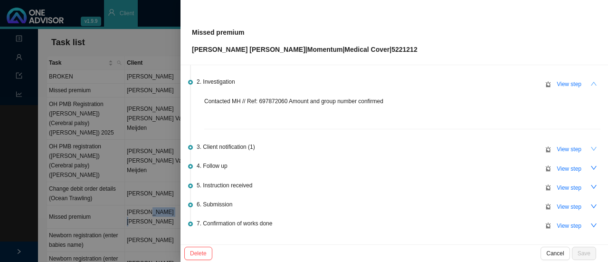
click at [591, 147] on icon "down" at bounding box center [594, 148] width 7 height 7
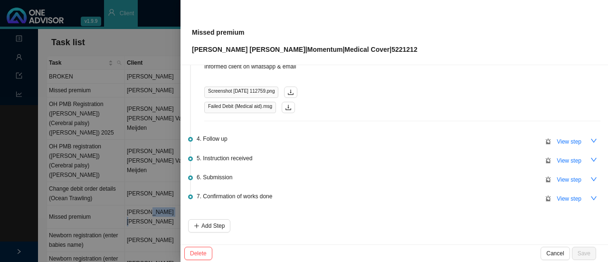
scroll to position [195, 0]
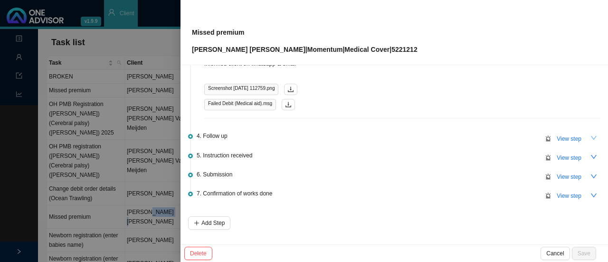
click at [590, 136] on button "button" at bounding box center [593, 137] width 13 height 13
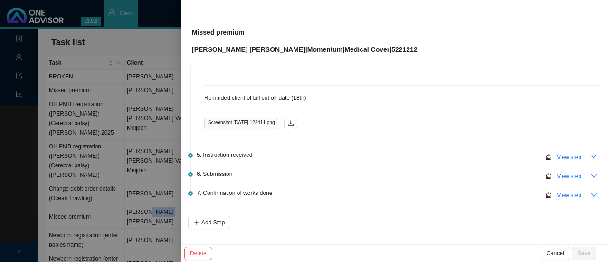
scroll to position [299, 0]
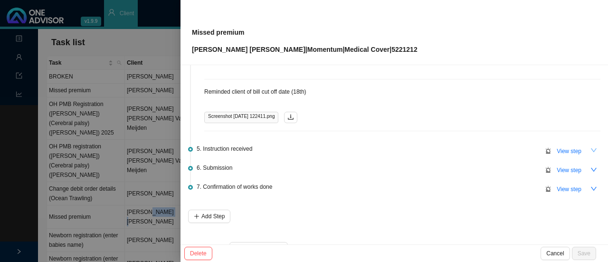
click at [591, 147] on icon "down" at bounding box center [594, 150] width 7 height 7
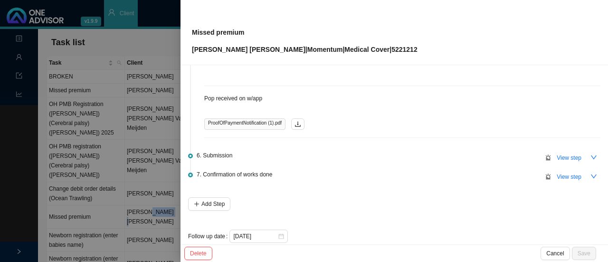
scroll to position [418, 0]
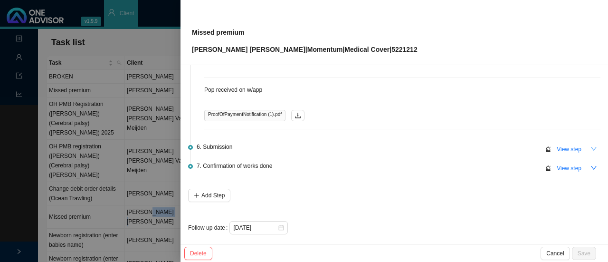
click at [587, 142] on button "button" at bounding box center [593, 148] width 13 height 13
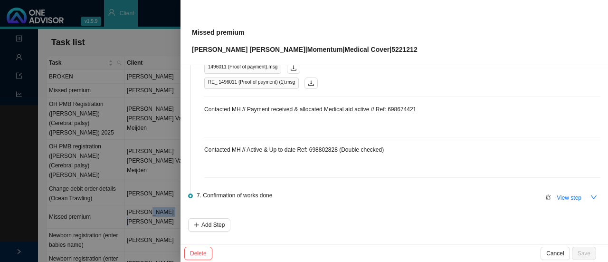
scroll to position [545, 0]
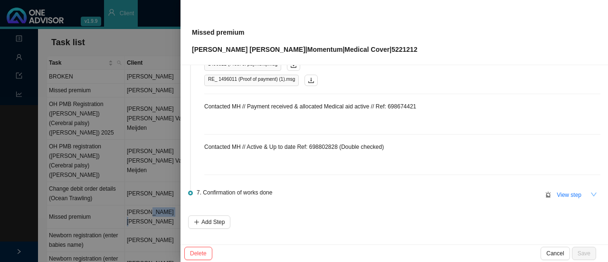
click at [591, 191] on icon "down" at bounding box center [594, 194] width 7 height 7
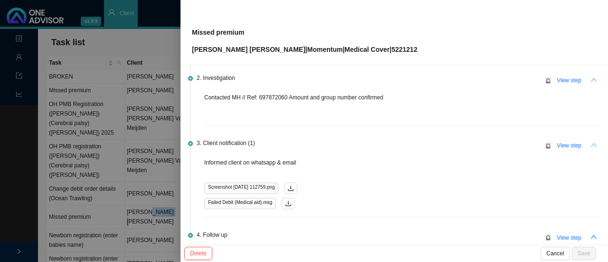
scroll to position [0, 0]
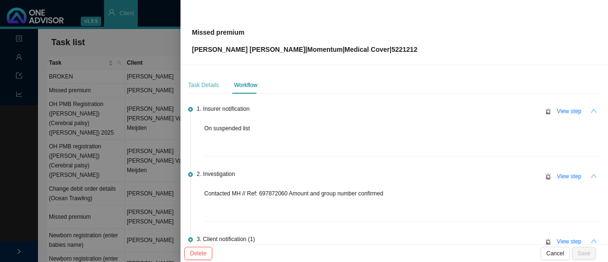
click at [206, 79] on div "Task Details" at bounding box center [203, 84] width 31 height 17
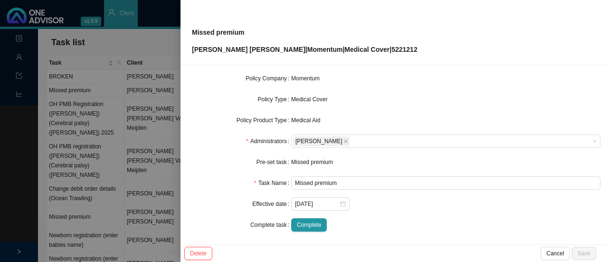
scroll to position [111, 0]
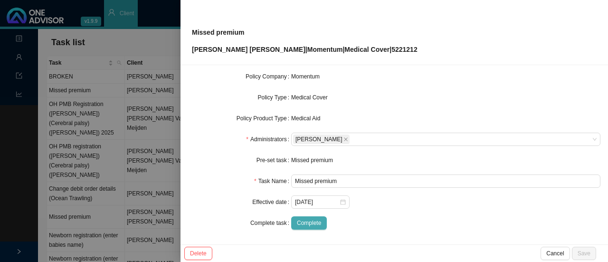
click at [301, 223] on span "Complete" at bounding box center [309, 223] width 24 height 10
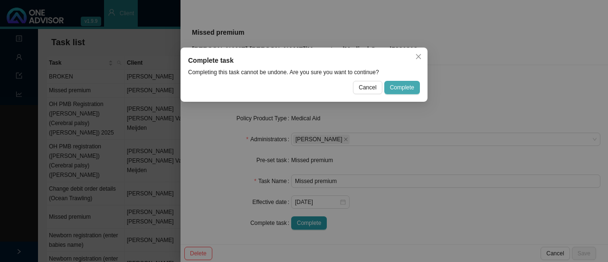
click at [393, 85] on span "Complete" at bounding box center [402, 88] width 24 height 10
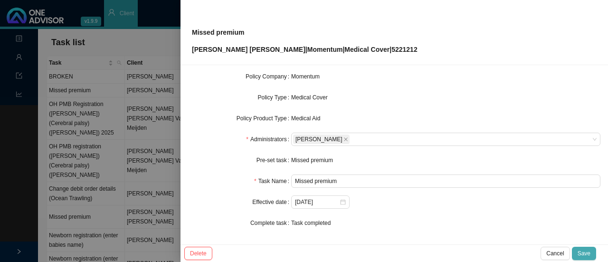
click at [582, 255] on span "Save" at bounding box center [584, 253] width 13 height 10
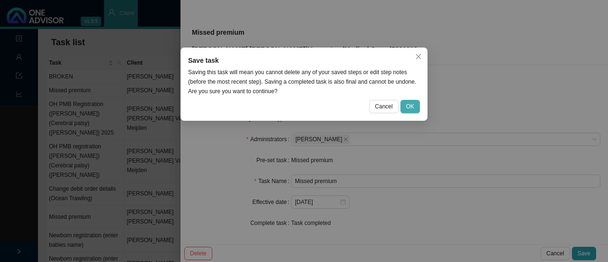
click at [410, 106] on span "OK" at bounding box center [410, 107] width 8 height 10
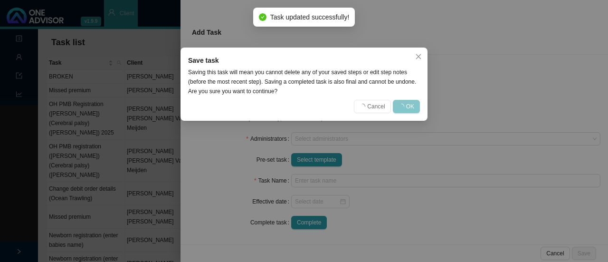
scroll to position [101, 0]
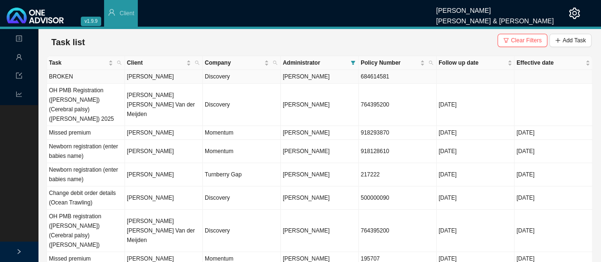
click at [373, 78] on td "684614581" at bounding box center [398, 77] width 78 height 14
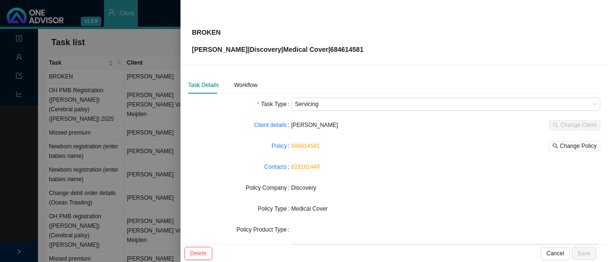
scroll to position [111, 0]
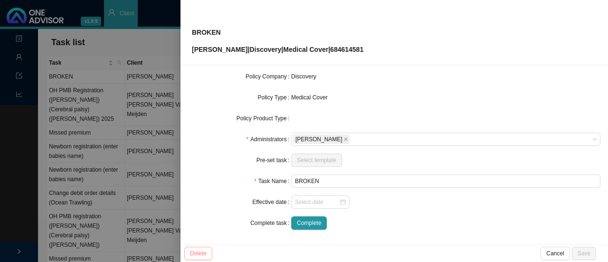
click at [199, 254] on span "Delete" at bounding box center [198, 253] width 17 height 10
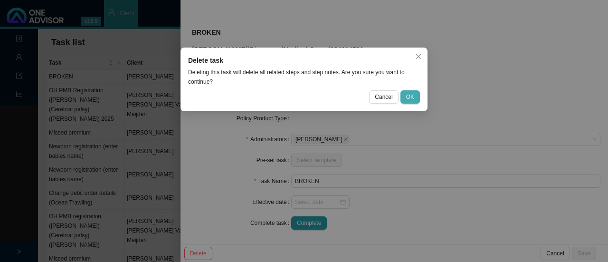
click at [407, 97] on span "OK" at bounding box center [410, 97] width 8 height 10
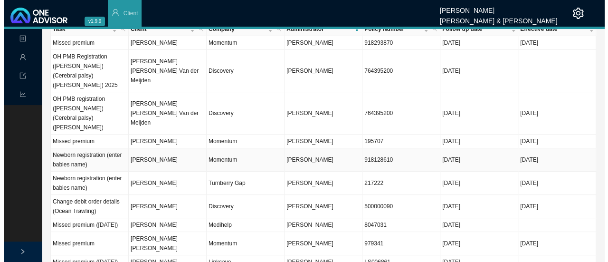
scroll to position [0, 0]
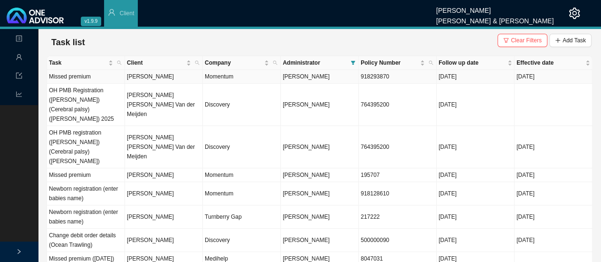
click at [193, 75] on td "[PERSON_NAME]" at bounding box center [164, 77] width 78 height 14
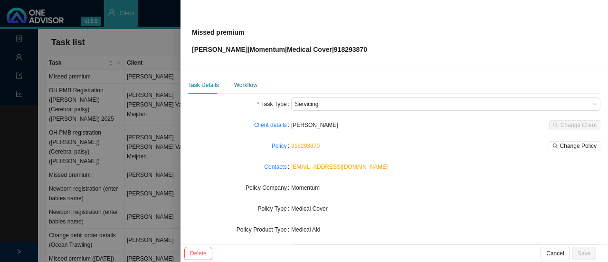
click at [252, 86] on div "Workflow" at bounding box center [245, 85] width 23 height 10
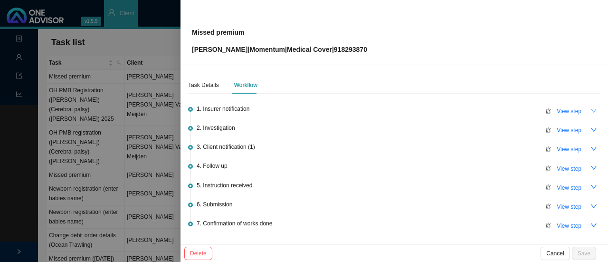
click at [587, 114] on button "button" at bounding box center [593, 110] width 13 height 13
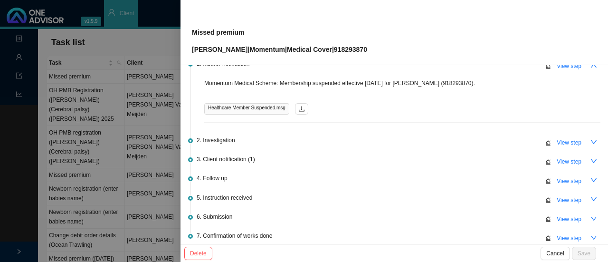
scroll to position [59, 0]
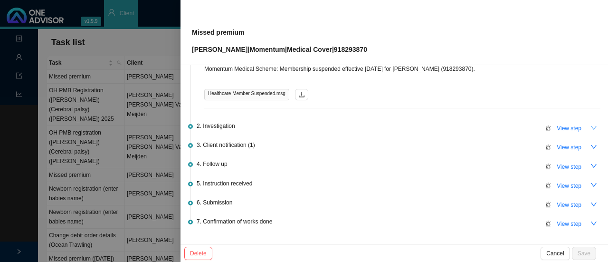
click at [587, 127] on button "button" at bounding box center [593, 127] width 13 height 13
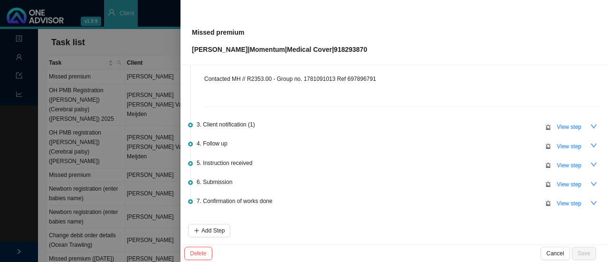
scroll to position [126, 0]
click at [591, 123] on icon "down" at bounding box center [594, 126] width 7 height 7
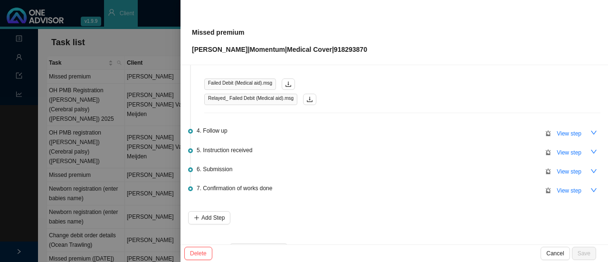
scroll to position [219, 0]
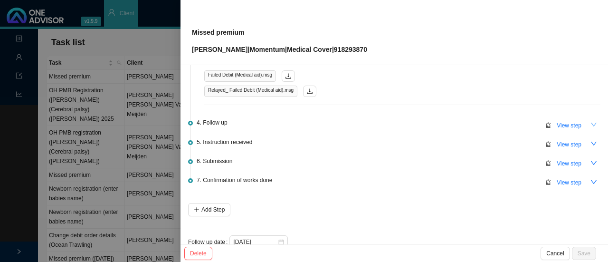
click at [591, 122] on icon "down" at bounding box center [594, 124] width 7 height 7
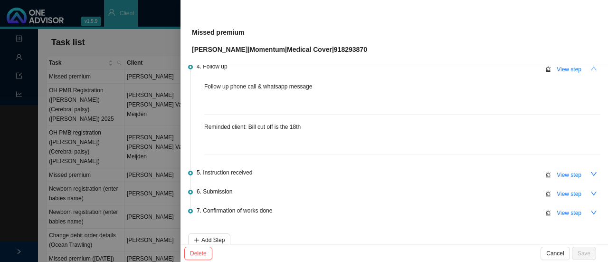
scroll to position [270, 0]
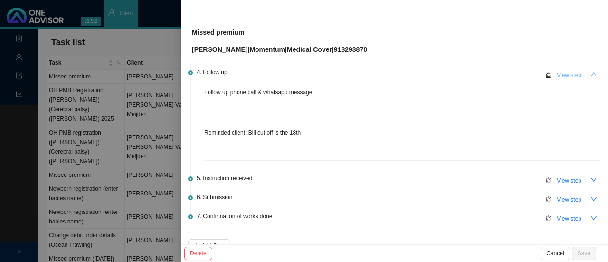
click at [559, 73] on span "View step" at bounding box center [569, 75] width 25 height 10
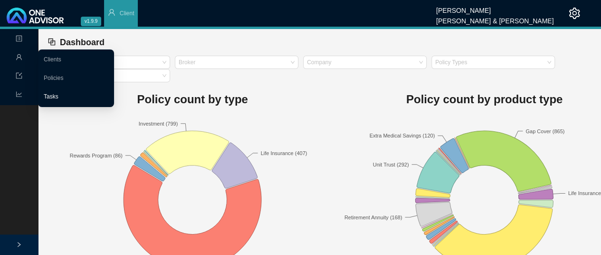
click at [58, 94] on link "Tasks" at bounding box center [51, 96] width 15 height 7
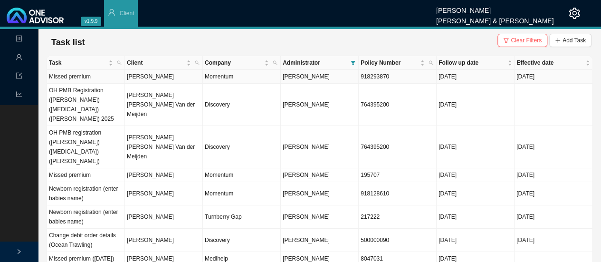
click at [165, 76] on td "[PERSON_NAME]" at bounding box center [164, 77] width 78 height 14
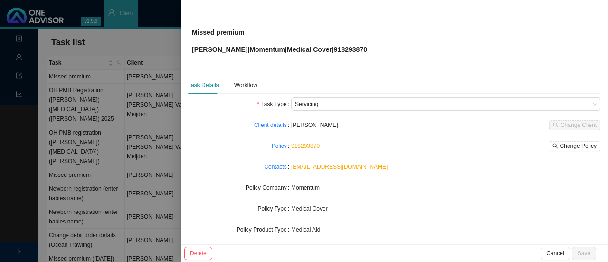
click at [231, 91] on div "Task Details Workflow" at bounding box center [222, 84] width 69 height 17
click at [253, 84] on div "Workflow" at bounding box center [245, 85] width 23 height 10
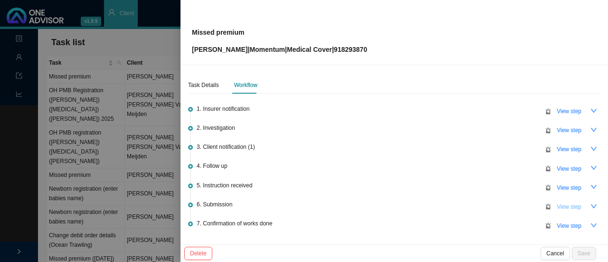
click at [573, 205] on span "View step" at bounding box center [569, 207] width 25 height 10
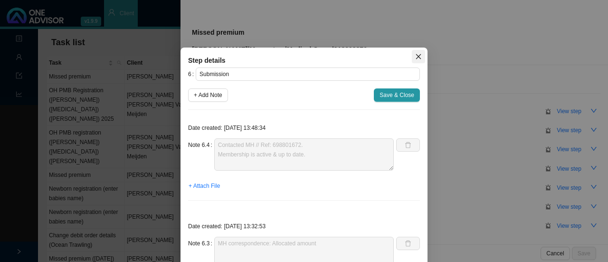
click at [415, 57] on icon "close" at bounding box center [418, 56] width 7 height 7
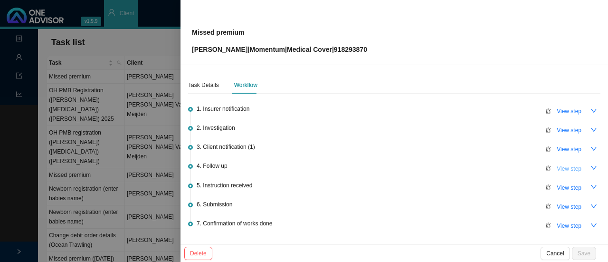
click at [560, 171] on span "View step" at bounding box center [569, 169] width 25 height 10
type input "Follow up"
type textarea "Reminded client: Bill cut off is the 18th"
type textarea "Follow up phone call & whatsapp message"
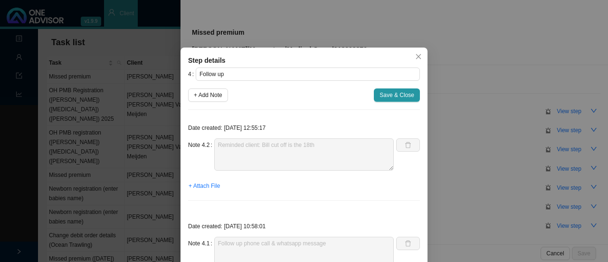
scroll to position [66, 0]
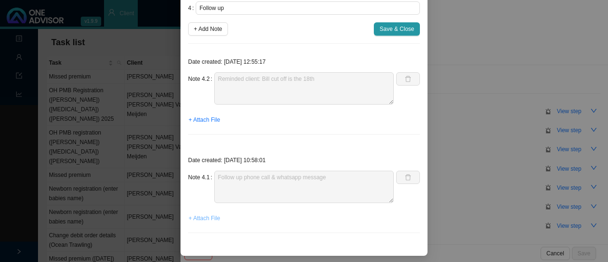
click at [204, 218] on span "+ Attach File" at bounding box center [204, 218] width 31 height 10
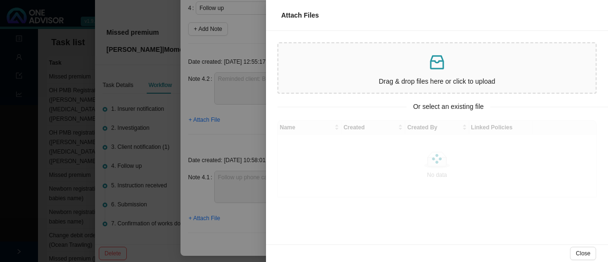
click at [412, 79] on p "Drag & drop files here or click to upload" at bounding box center [437, 81] width 310 height 11
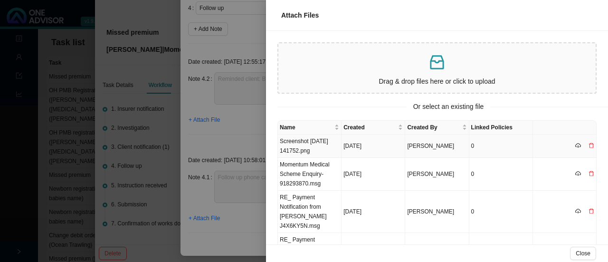
click at [297, 150] on td "Screenshot [DATE] 141752.png" at bounding box center [310, 145] width 64 height 23
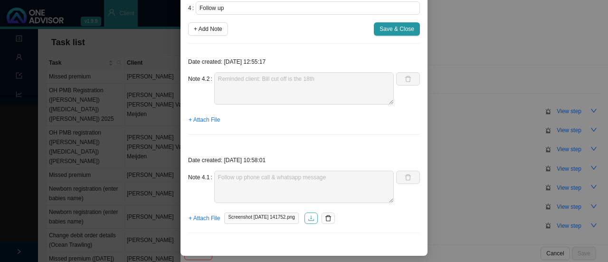
click at [313, 215] on icon "download" at bounding box center [311, 218] width 7 height 7
click at [197, 118] on span "+ Attach File" at bounding box center [204, 120] width 31 height 10
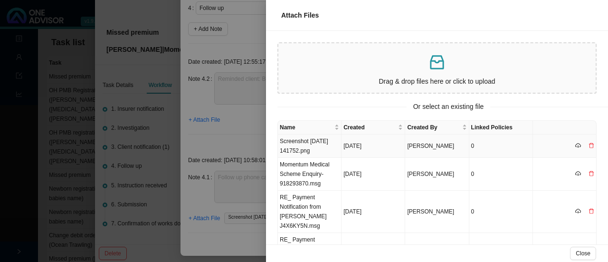
click at [324, 149] on td "Screenshot [DATE] 141752.png" at bounding box center [310, 145] width 64 height 23
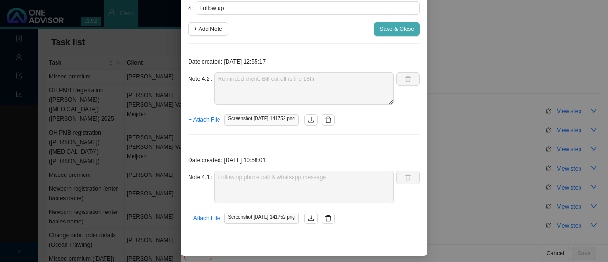
click at [396, 28] on span "Save & Close" at bounding box center [397, 29] width 35 height 10
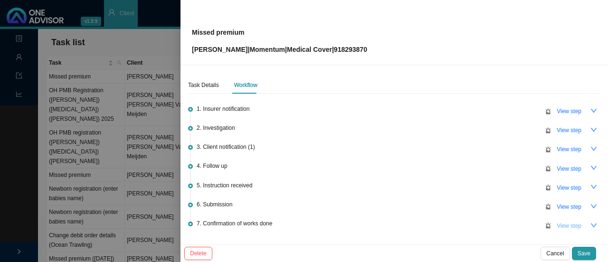
click at [563, 225] on span "View step" at bounding box center [569, 226] width 25 height 10
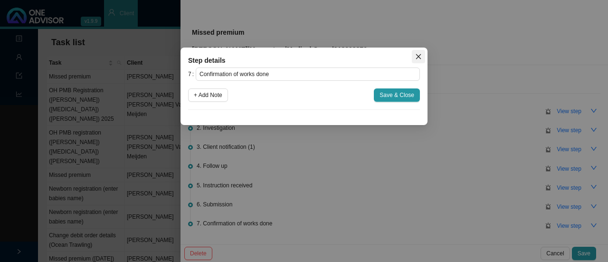
click at [417, 53] on icon "close" at bounding box center [418, 56] width 7 height 7
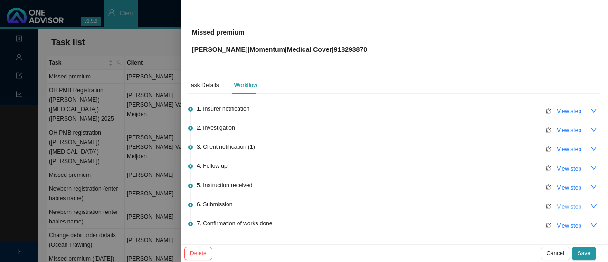
click at [559, 204] on span "View step" at bounding box center [569, 207] width 25 height 10
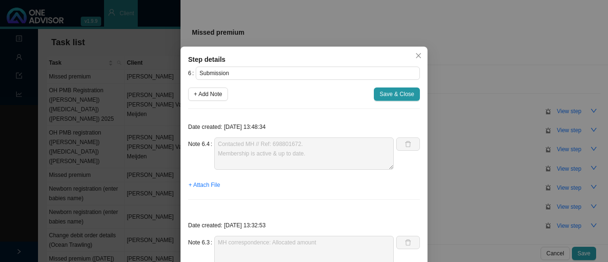
scroll to position [0, 0]
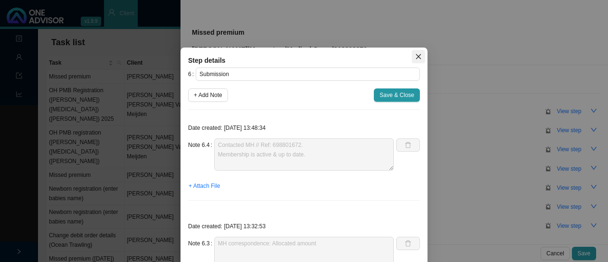
click at [416, 57] on icon "close" at bounding box center [418, 56] width 5 height 5
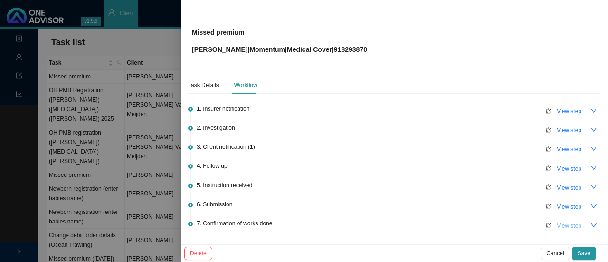
click at [563, 221] on span "View step" at bounding box center [569, 226] width 25 height 10
type input "Confirmation of works done"
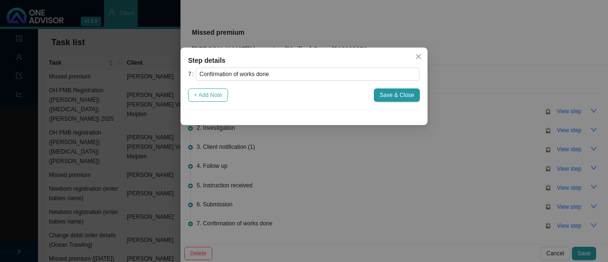
click at [210, 99] on span "+ Add Note" at bounding box center [208, 95] width 29 height 10
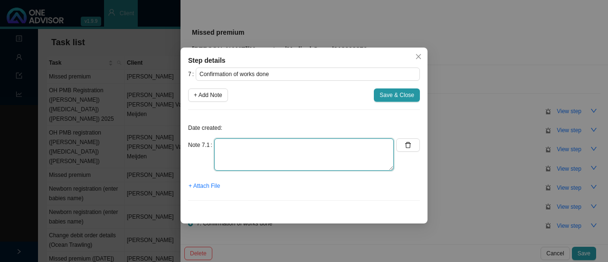
click at [233, 152] on textarea at bounding box center [304, 154] width 180 height 32
type textarea "Medical aid is active & up to date (Informed client)"
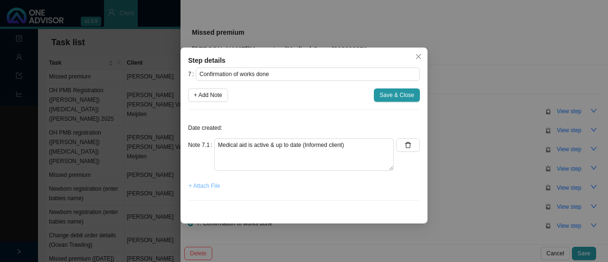
click at [202, 184] on span "+ Attach File" at bounding box center [204, 186] width 31 height 10
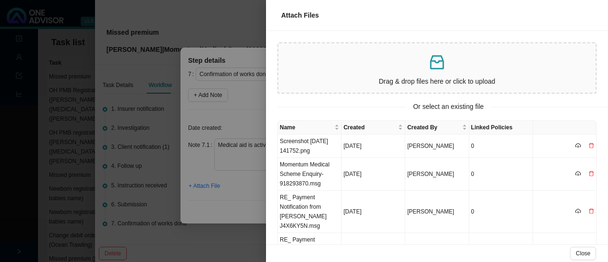
click at [376, 54] on p at bounding box center [437, 62] width 310 height 19
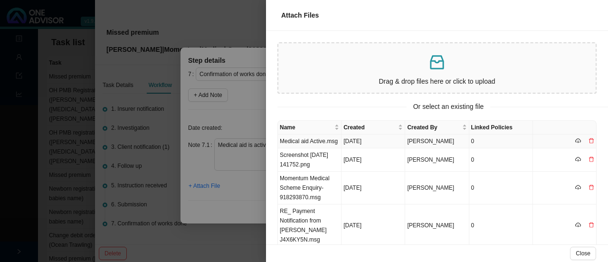
click at [329, 144] on td "Medical aid Active.msg" at bounding box center [310, 141] width 64 height 14
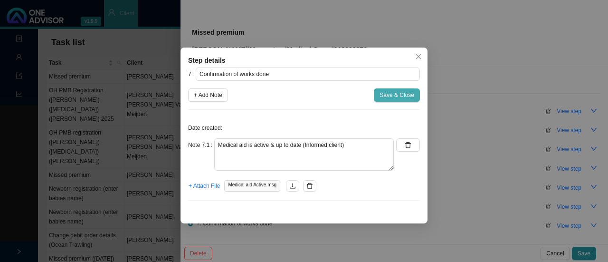
click at [390, 99] on span "Save & Close" at bounding box center [397, 95] width 35 height 10
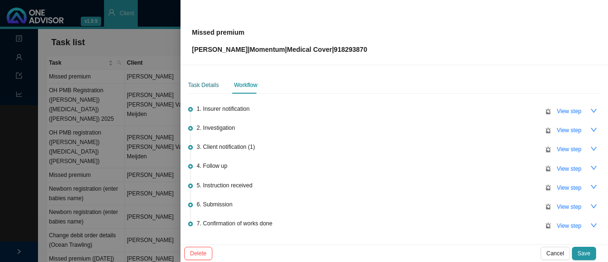
click at [208, 84] on div "Task Details" at bounding box center [203, 85] width 31 height 10
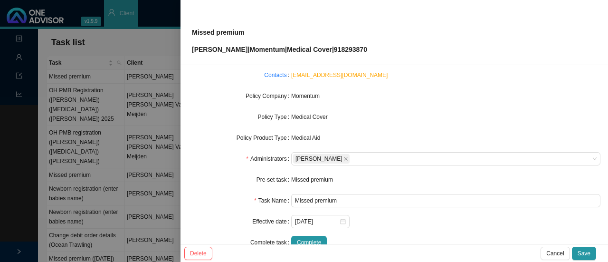
scroll to position [111, 0]
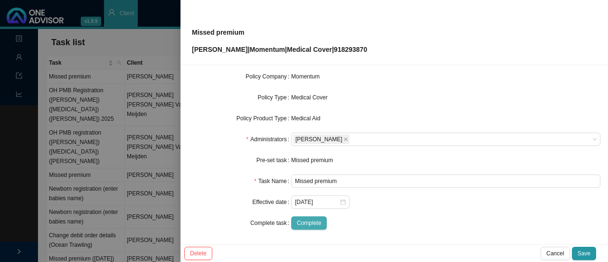
click at [300, 226] on span "Complete" at bounding box center [309, 223] width 24 height 10
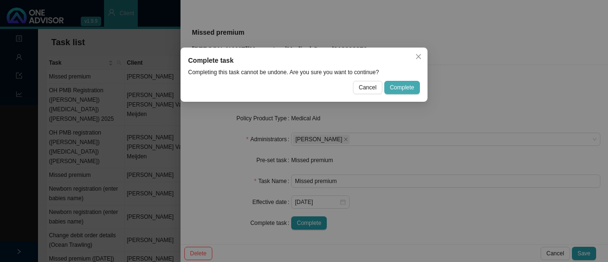
click at [399, 84] on span "Complete" at bounding box center [402, 88] width 24 height 10
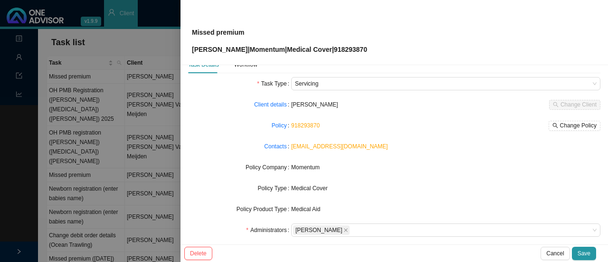
scroll to position [16, 0]
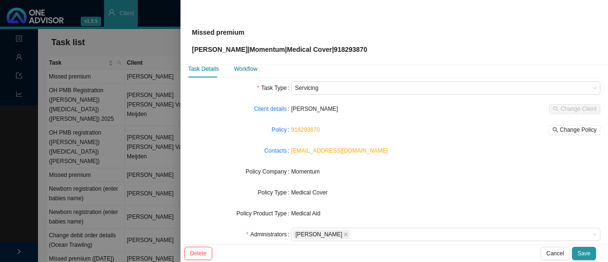
click at [251, 69] on div "Workflow" at bounding box center [245, 69] width 23 height 10
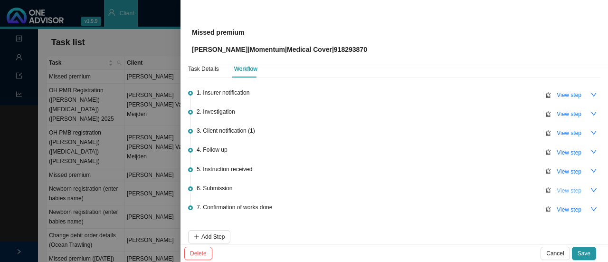
click at [587, 190] on button "button" at bounding box center [593, 189] width 13 height 13
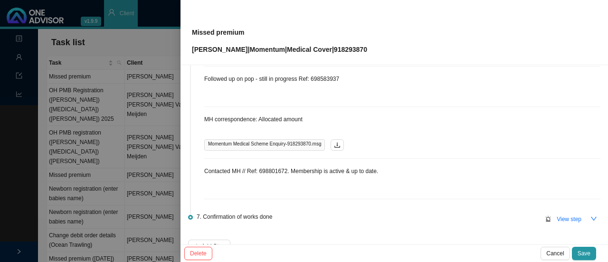
scroll to position [265, 0]
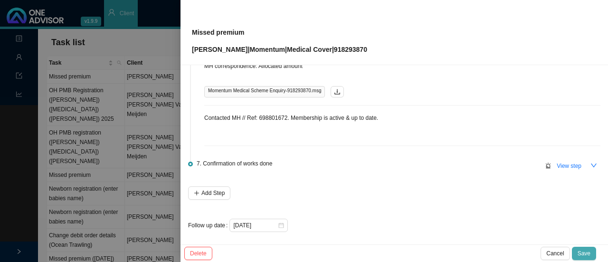
click at [577, 250] on button "Save" at bounding box center [584, 253] width 24 height 13
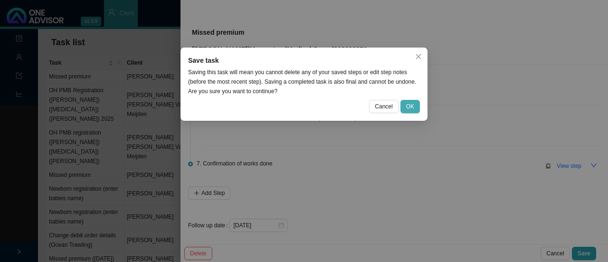
click at [409, 104] on span "OK" at bounding box center [410, 107] width 8 height 10
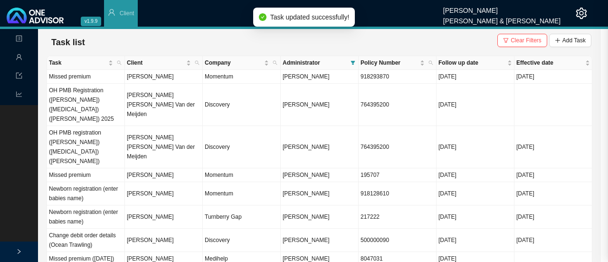
scroll to position [0, 0]
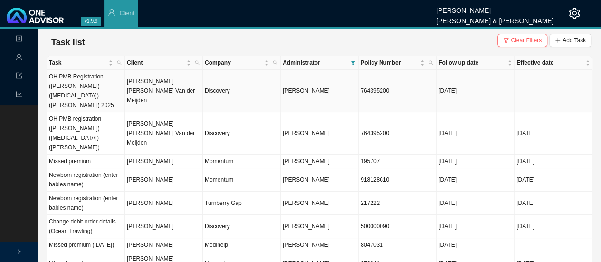
click at [145, 82] on td "[PERSON_NAME] [PERSON_NAME] Van der Meijden" at bounding box center [164, 91] width 78 height 42
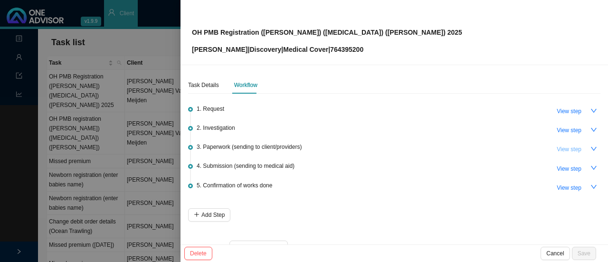
click at [557, 149] on span "View step" at bounding box center [569, 149] width 25 height 10
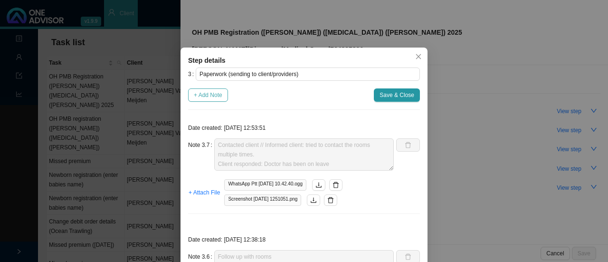
click at [209, 94] on span "+ Add Note" at bounding box center [208, 95] width 29 height 10
type textarea "Contacted client // Informed client: tried to contact the rooms multiple times.…"
type textarea "Follow up with rooms"
type textarea "Tried to call rooms - No answer Follow up with client too."
type textarea "Sent forms to provider"
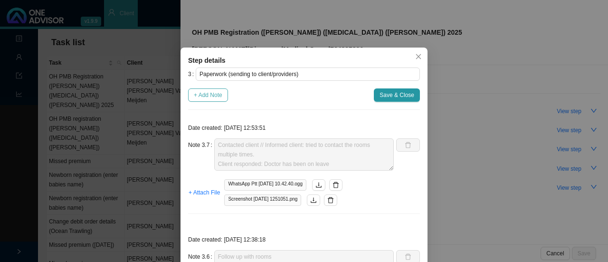
type textarea "Called client [DATE]. Reminder to send through forms. Client mentioned she woul…"
type textarea "Follow up with client (whatsapp & phone call): - Client will send us form with …"
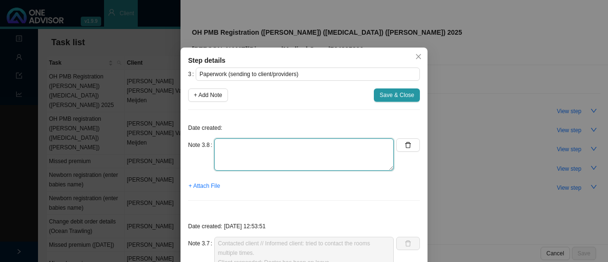
click at [231, 166] on textarea at bounding box center [304, 154] width 180 height 32
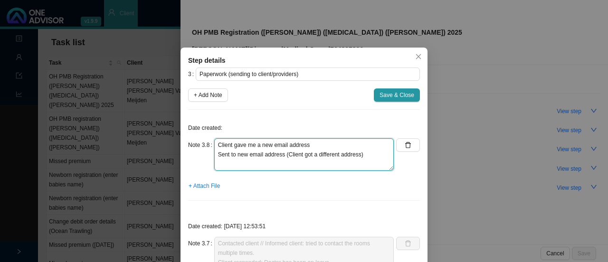
drag, startPoint x: 306, startPoint y: 149, endPoint x: 204, endPoint y: 146, distance: 102.2
click at [204, 146] on div "Note 3.8 Client gave me a new email address Sent to new email address (Client g…" at bounding box center [291, 154] width 206 height 32
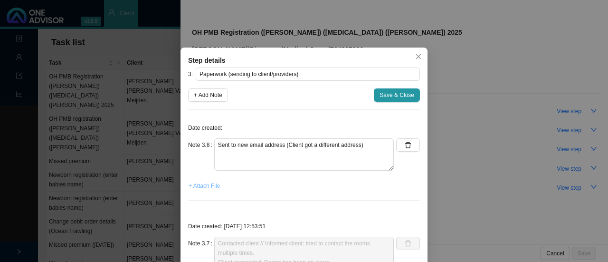
click at [207, 181] on span "+ Attach File" at bounding box center [204, 186] width 31 height 10
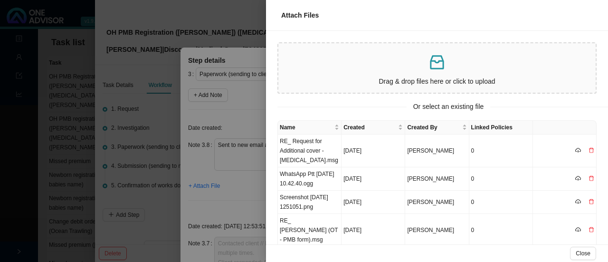
click at [227, 55] on div at bounding box center [304, 131] width 608 height 262
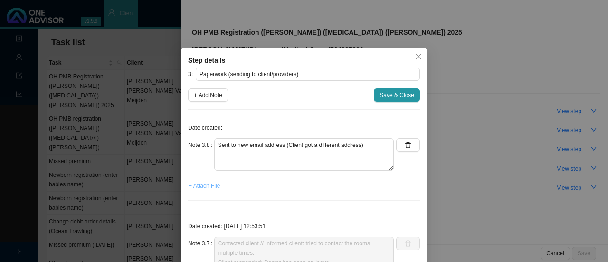
click at [217, 183] on span "+ Attach File" at bounding box center [204, 186] width 31 height 10
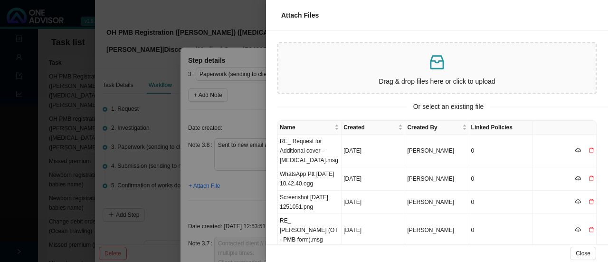
click at [374, 71] on p at bounding box center [437, 62] width 310 height 19
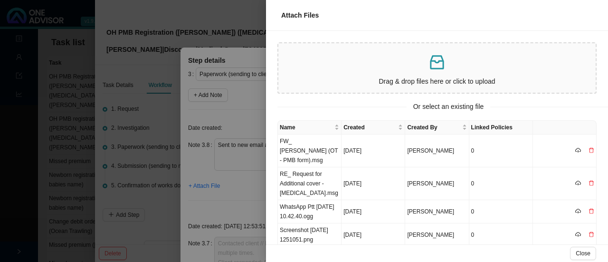
click at [329, 76] on p "Drag & drop files here or click to upload" at bounding box center [437, 81] width 310 height 11
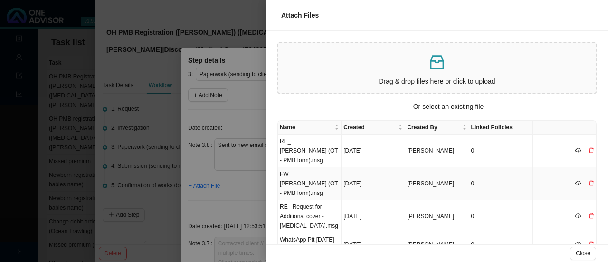
click at [305, 173] on td "FW_ [PERSON_NAME] (OT - PMB form).msg" at bounding box center [310, 183] width 64 height 33
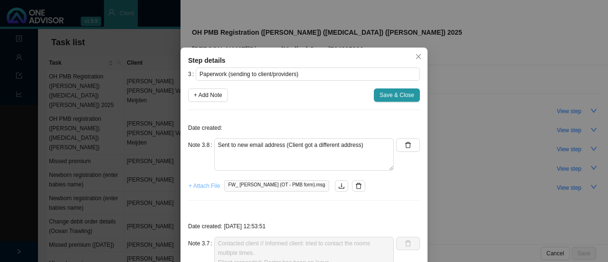
click at [203, 185] on span "+ Attach File" at bounding box center [204, 186] width 31 height 10
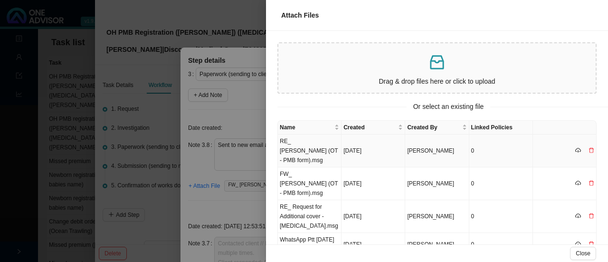
click at [291, 150] on td "RE_ [PERSON_NAME] (OT - PMB form).msg" at bounding box center [310, 150] width 64 height 33
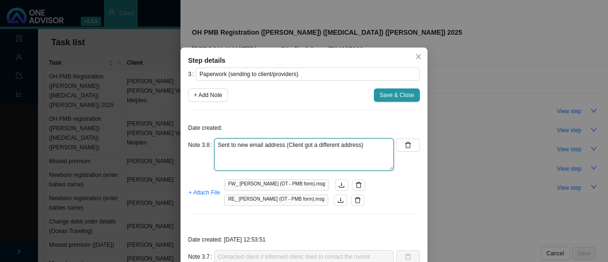
click at [361, 146] on textarea "Sent to new email address (Client got a different address)" at bounding box center [304, 154] width 180 height 32
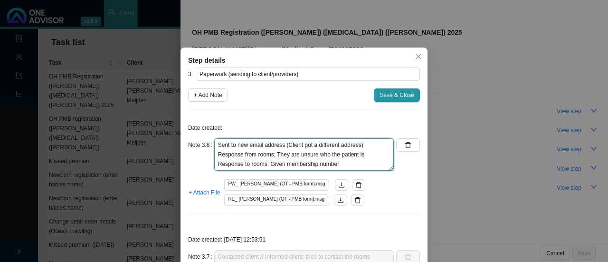
type textarea "Sent to new email address (Client got a different address) Response from rooms:…"
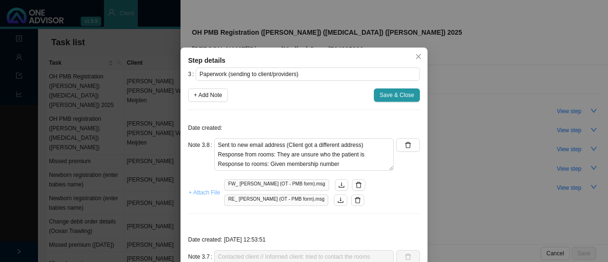
click at [201, 191] on span "+ Attach File" at bounding box center [204, 193] width 31 height 10
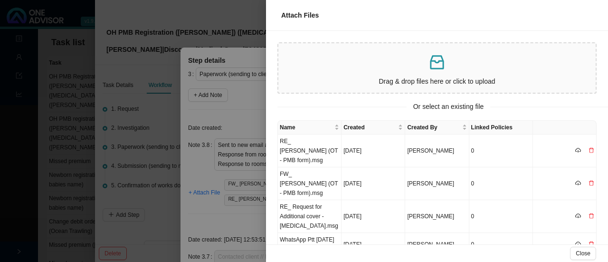
click at [396, 65] on p at bounding box center [437, 62] width 310 height 19
click at [313, 61] on p at bounding box center [437, 62] width 310 height 19
click at [238, 109] on div at bounding box center [304, 131] width 608 height 262
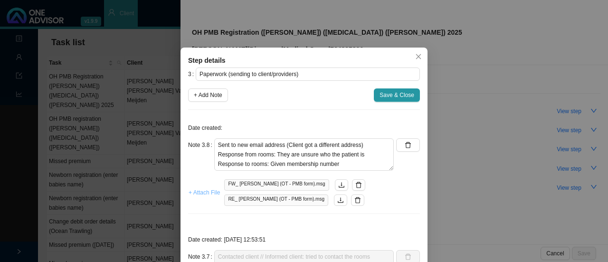
click at [205, 189] on span "+ Attach File" at bounding box center [204, 193] width 31 height 10
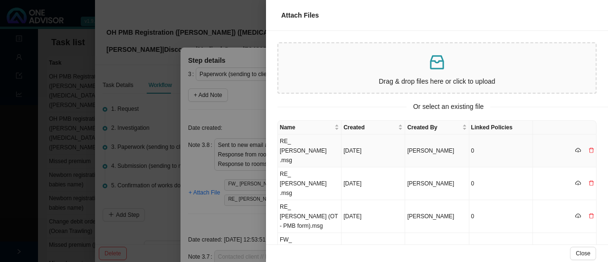
click at [303, 143] on td "RE_ [PERSON_NAME] .msg" at bounding box center [310, 150] width 64 height 33
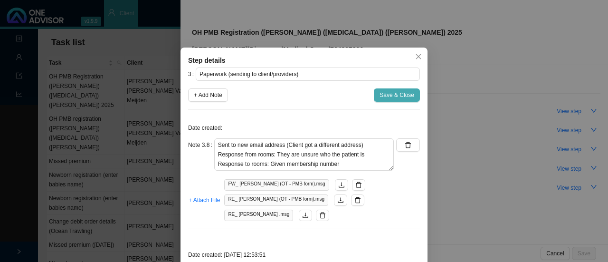
click at [386, 94] on span "Save & Close" at bounding box center [397, 95] width 35 height 10
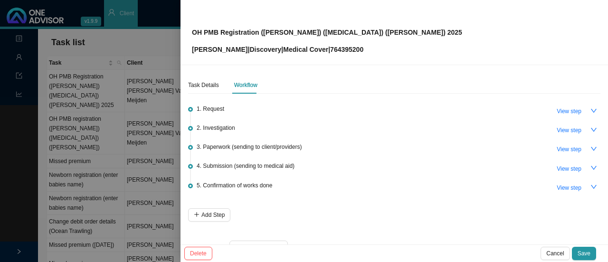
scroll to position [23, 0]
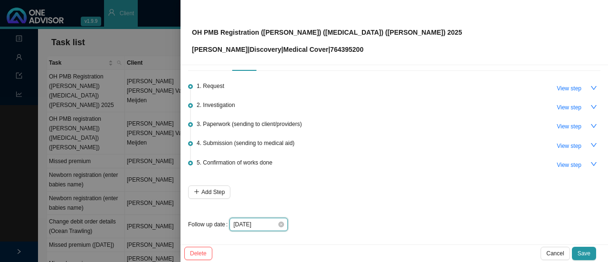
click at [276, 222] on input "[DATE]" at bounding box center [255, 224] width 44 height 10
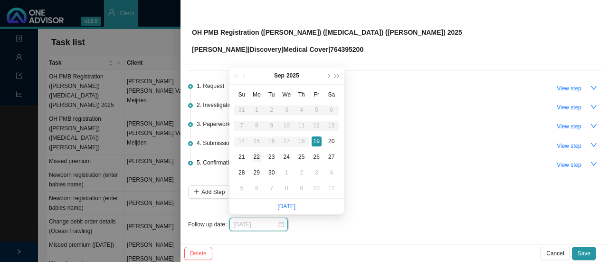
type input "[DATE]"
click at [257, 157] on div "22" at bounding box center [257, 157] width 10 height 10
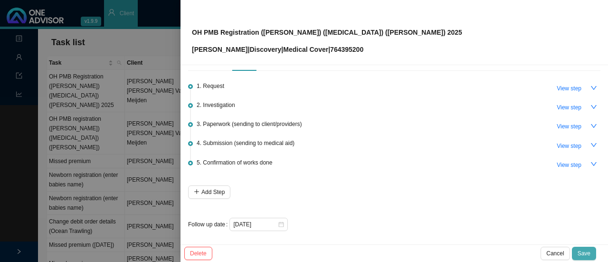
click at [583, 255] on span "Save" at bounding box center [584, 253] width 13 height 10
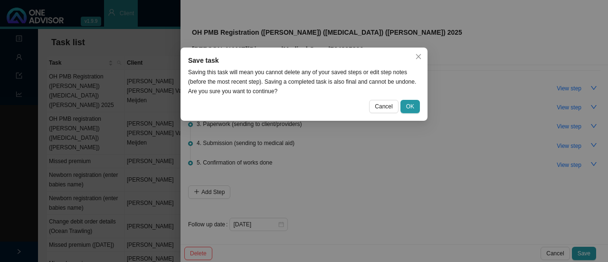
click at [400, 108] on div "Cancel OK" at bounding box center [304, 106] width 232 height 13
click at [409, 107] on span "OK" at bounding box center [410, 107] width 8 height 10
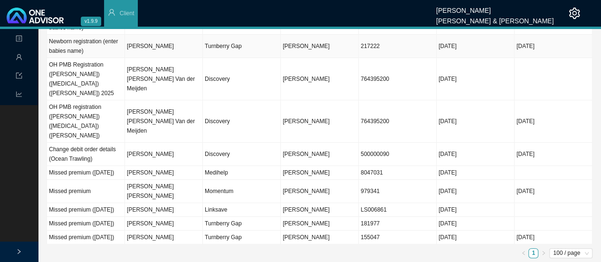
scroll to position [0, 0]
